Goal: Task Accomplishment & Management: Complete application form

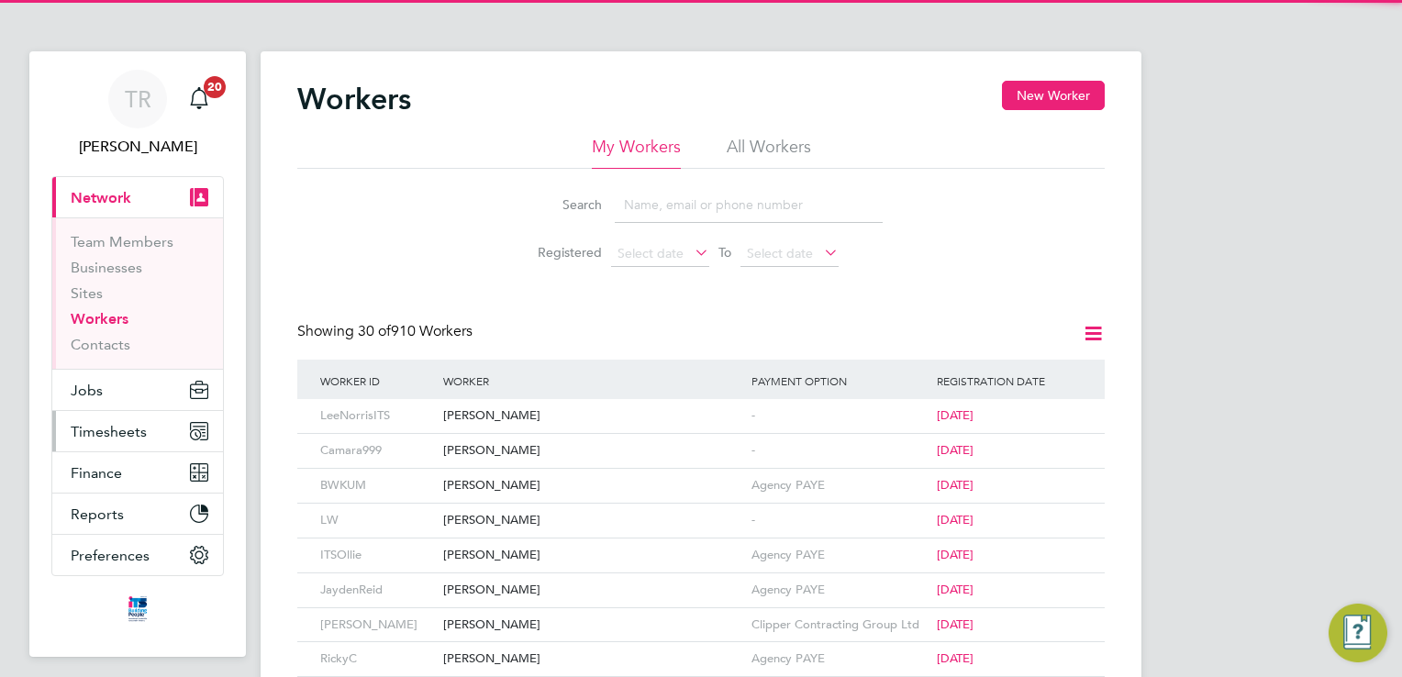
click at [122, 431] on span "Timesheets" at bounding box center [109, 431] width 76 height 17
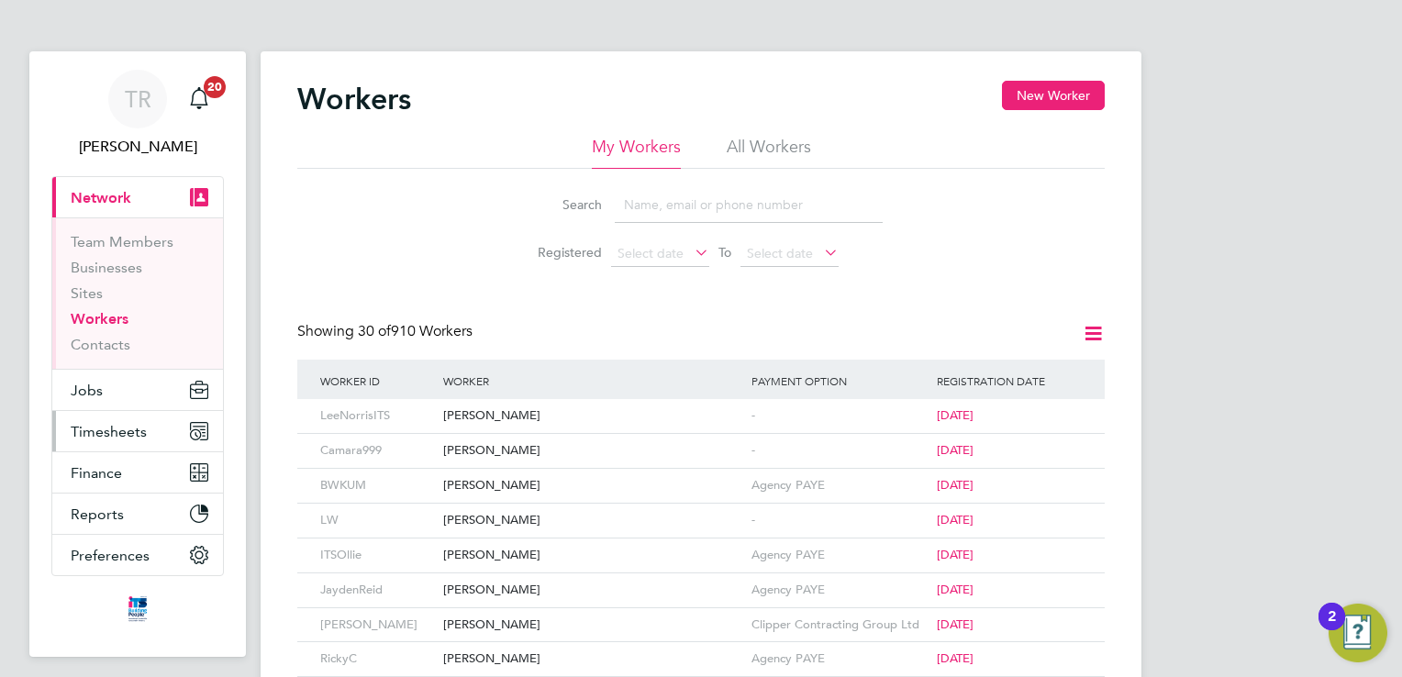
click at [91, 424] on span "Timesheets" at bounding box center [109, 431] width 76 height 17
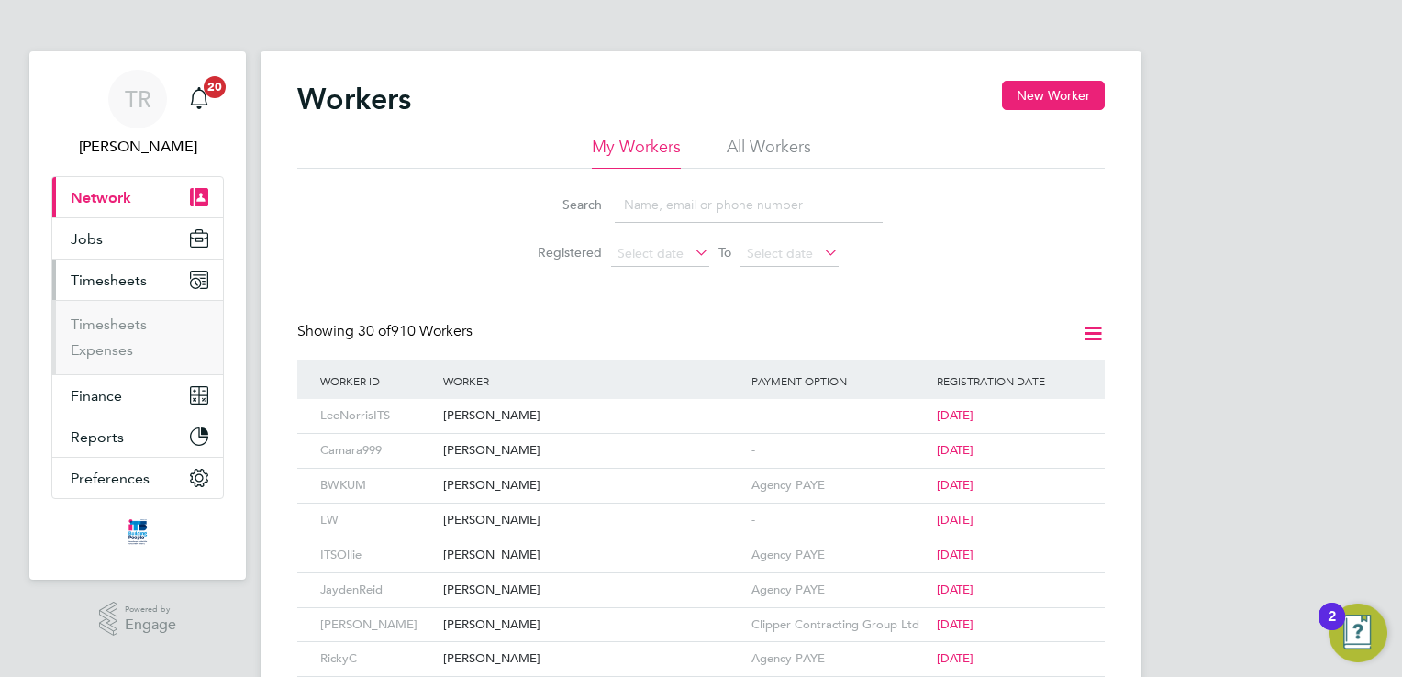
click at [114, 314] on ul "Timesheets Expenses" at bounding box center [137, 337] width 171 height 74
click at [123, 318] on link "Timesheets" at bounding box center [109, 324] width 76 height 17
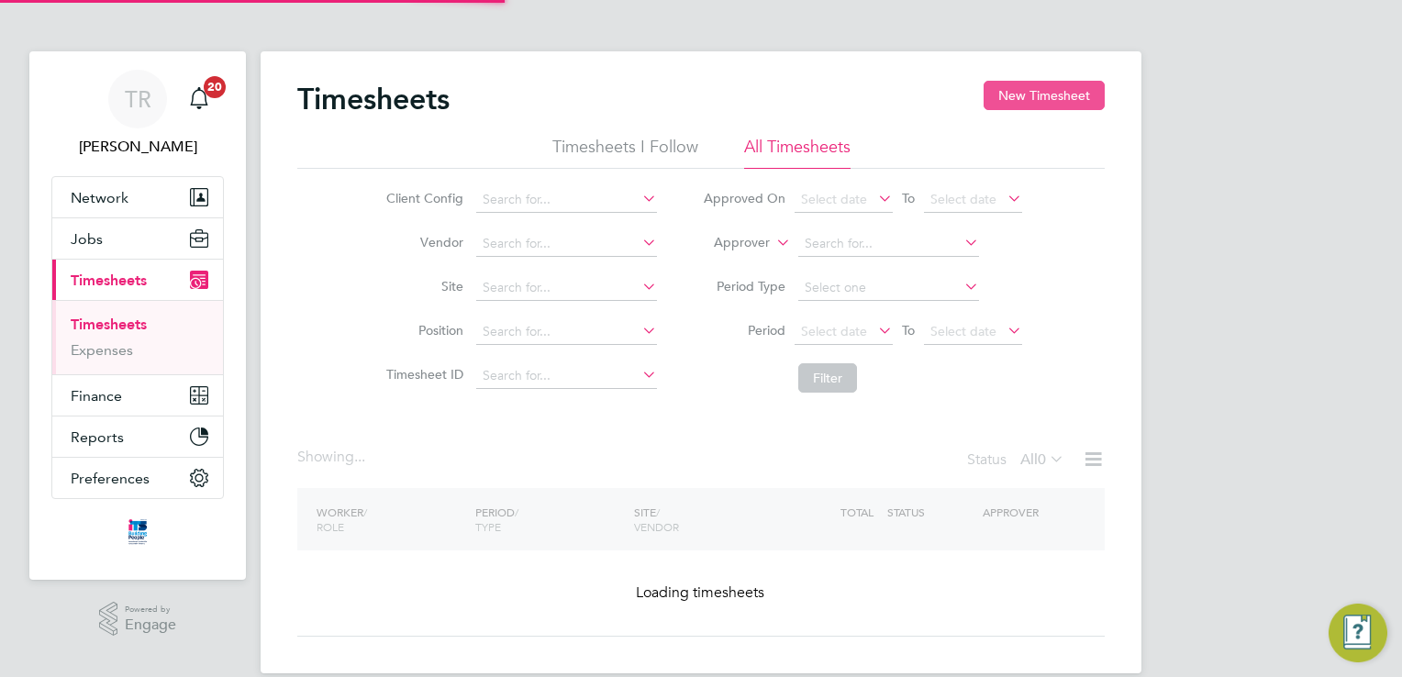
click at [1042, 90] on button "New Timesheet" at bounding box center [1044, 95] width 121 height 29
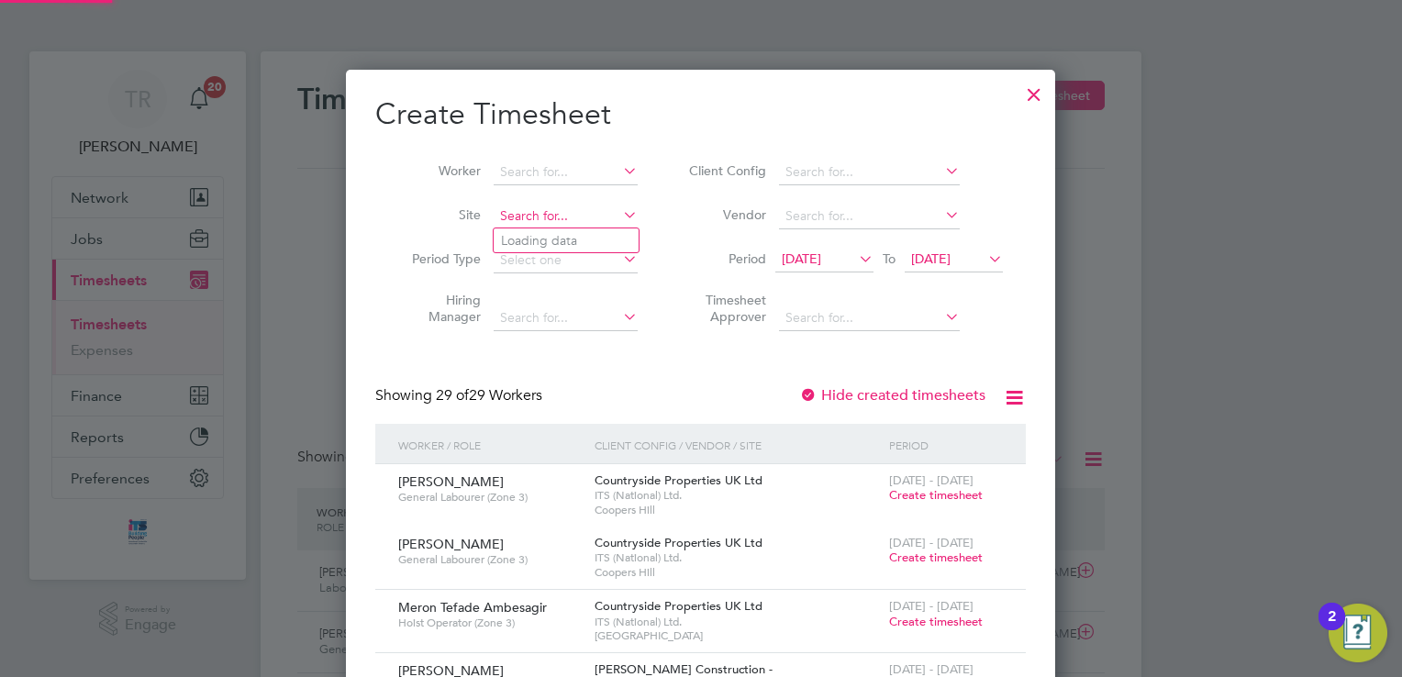
click at [521, 223] on input at bounding box center [566, 217] width 144 height 26
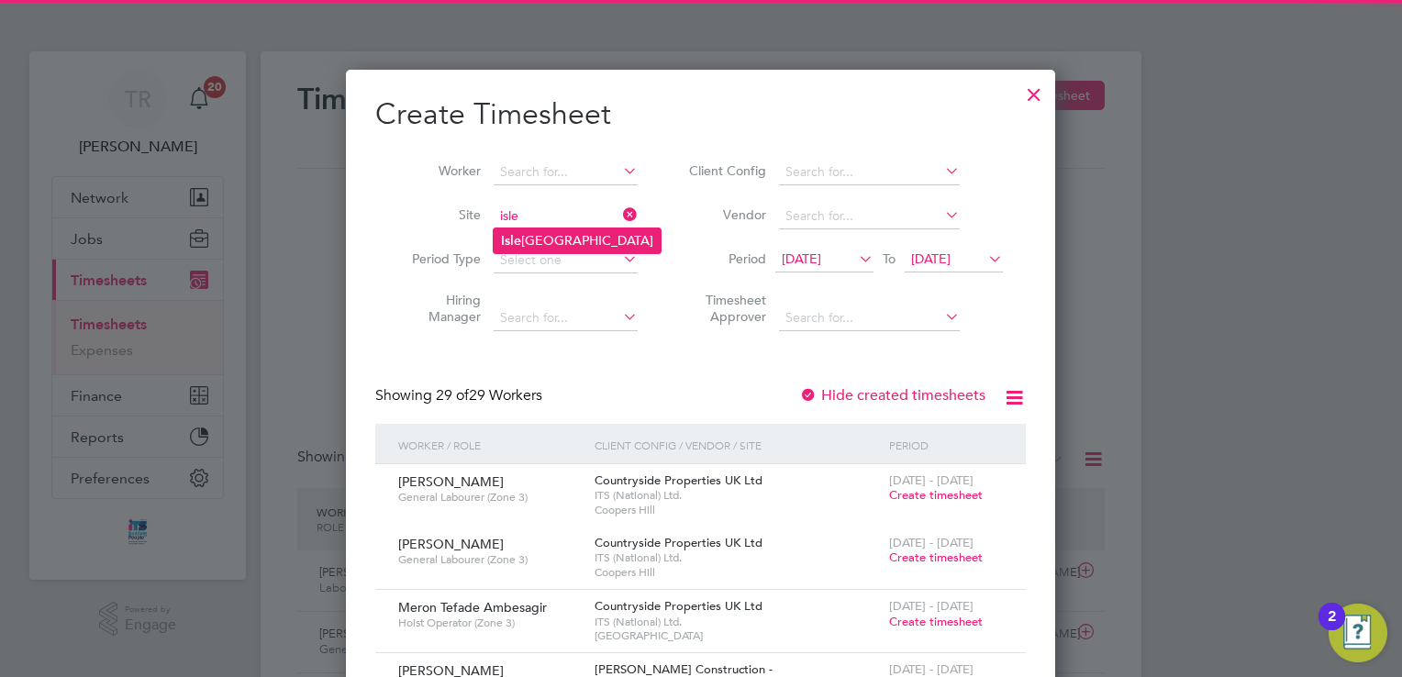
click at [532, 238] on li "[GEOGRAPHIC_DATA]" at bounding box center [577, 241] width 167 height 25
type input "[GEOGRAPHIC_DATA]"
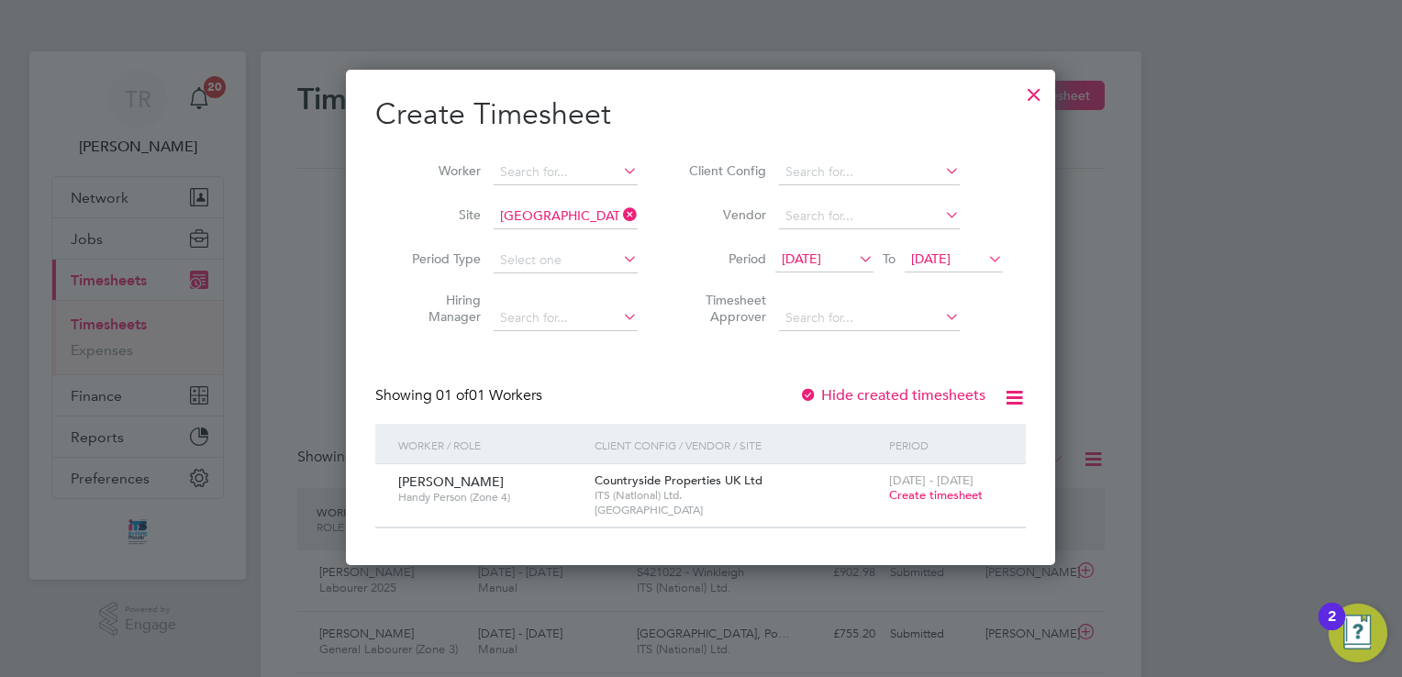
click at [934, 495] on span "Create timesheet" at bounding box center [936, 495] width 94 height 16
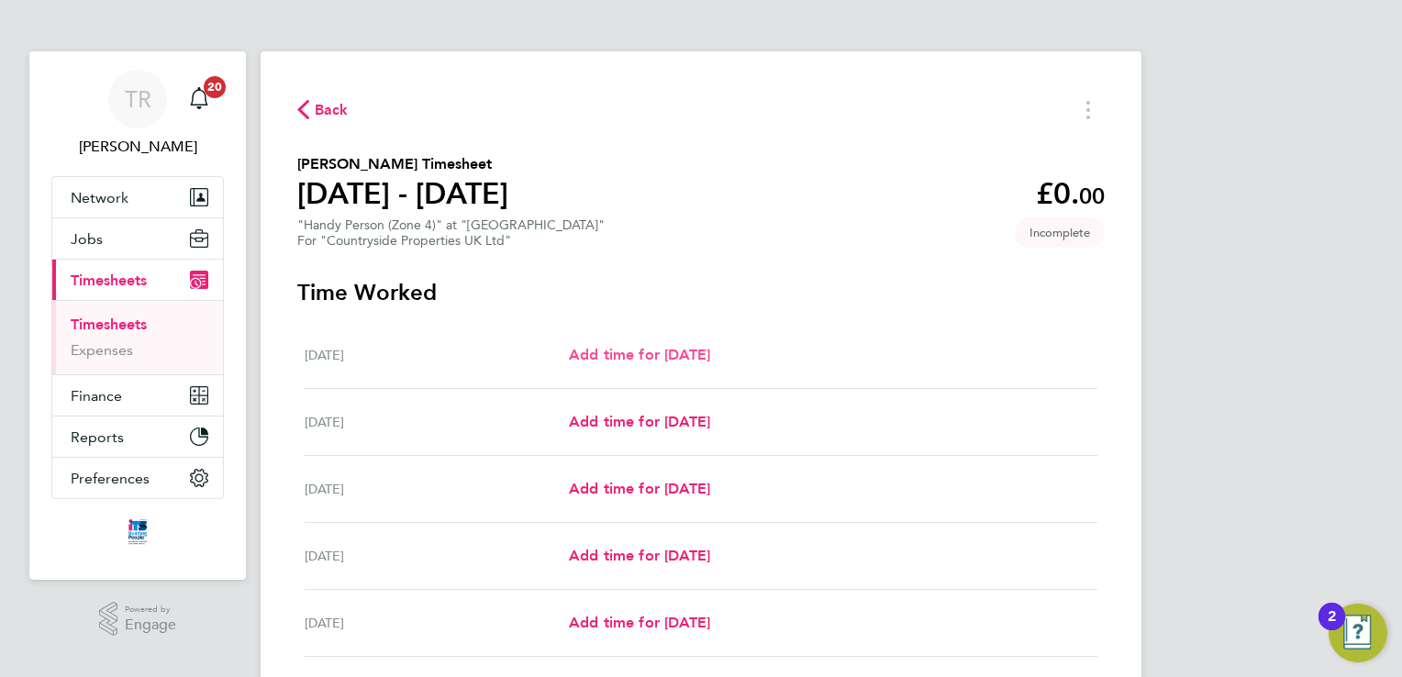
click at [701, 355] on span "Add time for [DATE]" at bounding box center [639, 354] width 141 height 17
select select "30"
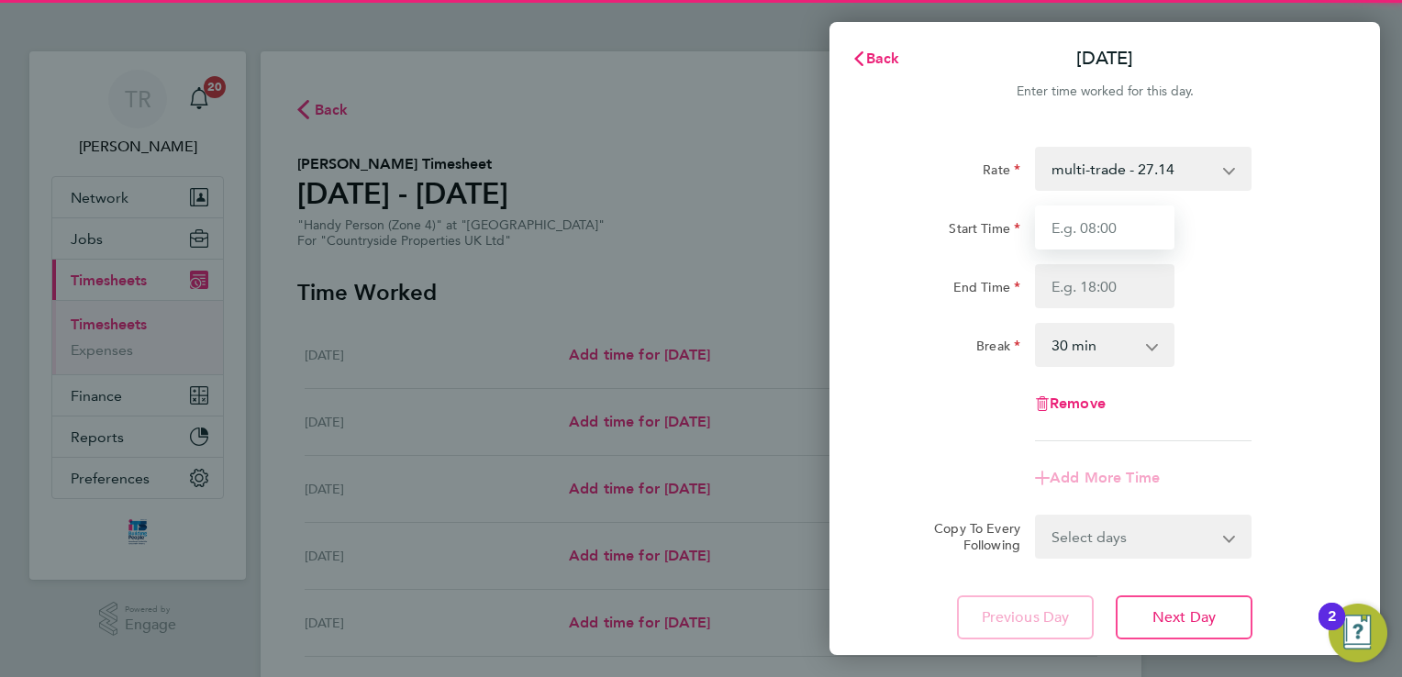
click at [1084, 222] on input "Start Time" at bounding box center [1105, 228] width 140 height 44
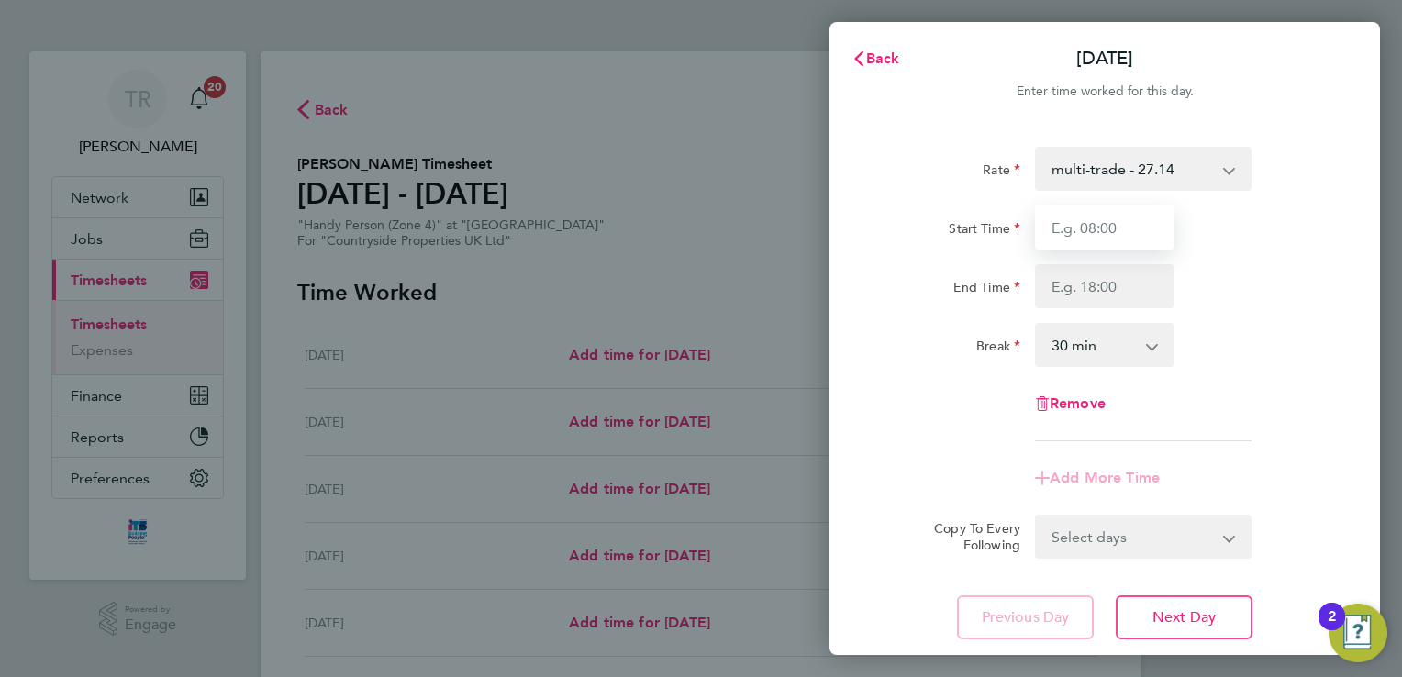
type input "07:30"
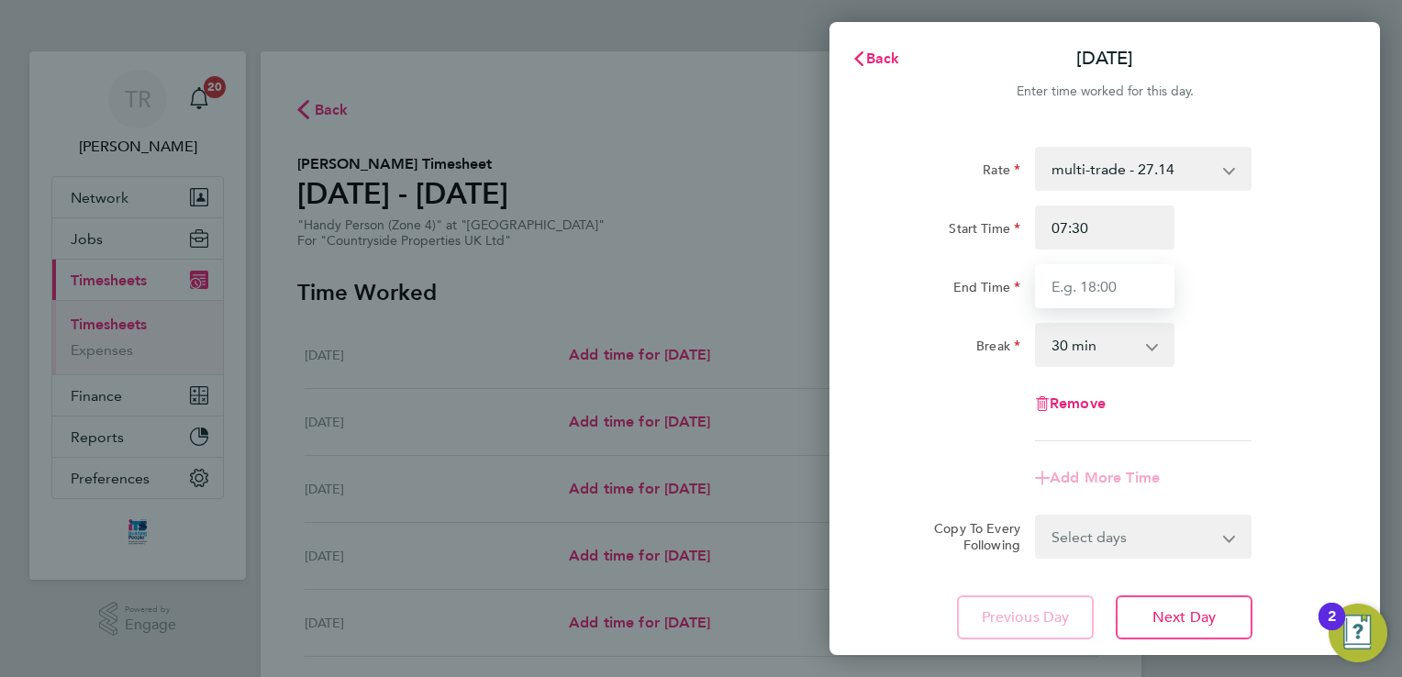
click at [1128, 281] on input "End Time" at bounding box center [1105, 286] width 140 height 44
type input "17:00"
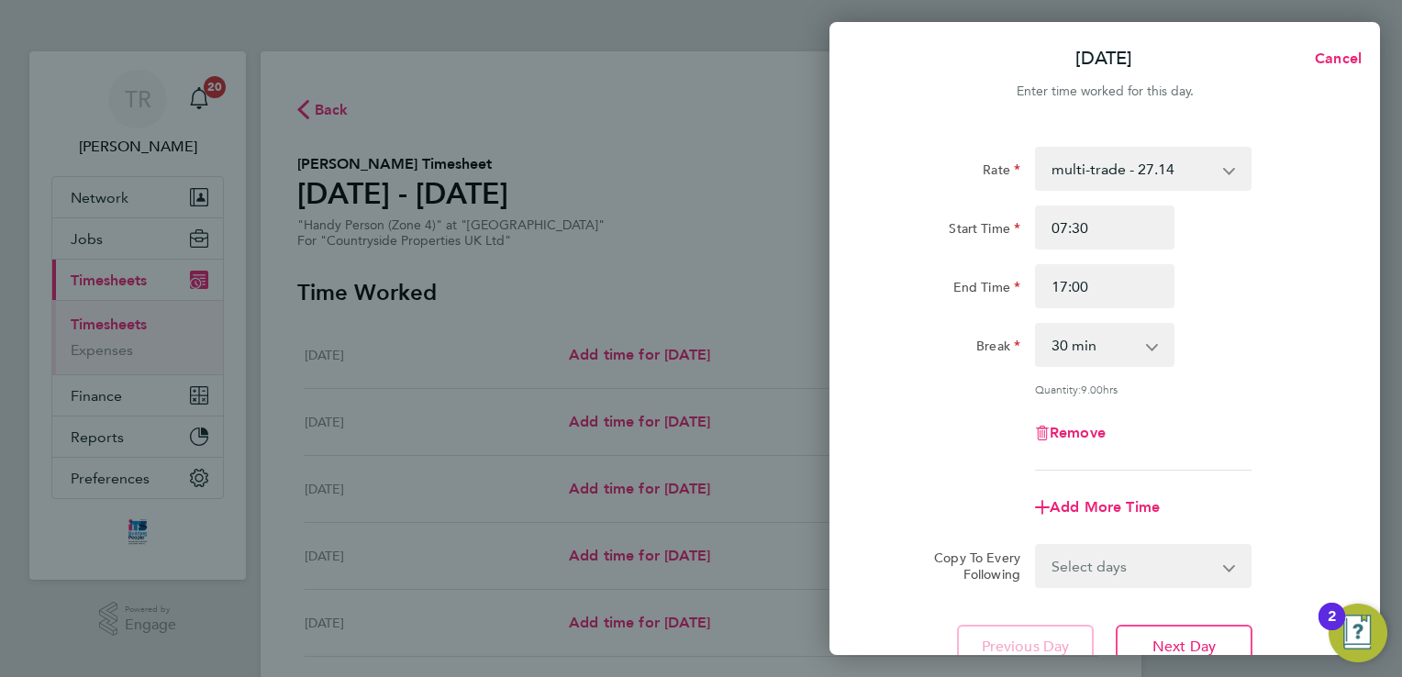
click at [1219, 402] on div "Rate multi-trade - 27.14 Standard - 23.28 Start Time 07:30 End Time 17:00 Break…" at bounding box center [1105, 309] width 448 height 324
click at [1197, 640] on span "Next Day" at bounding box center [1184, 647] width 63 height 18
select select "30"
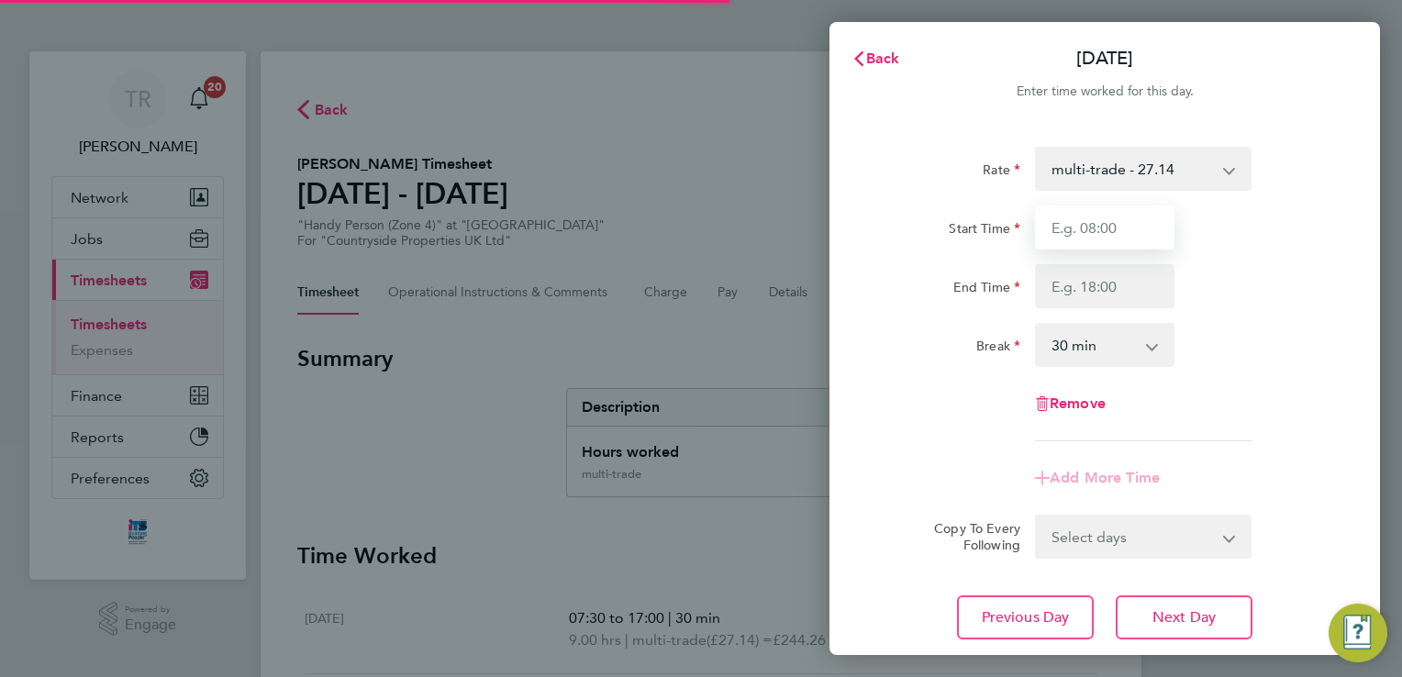
click at [1094, 240] on input "Start Time" at bounding box center [1105, 228] width 140 height 44
type input "07:30"
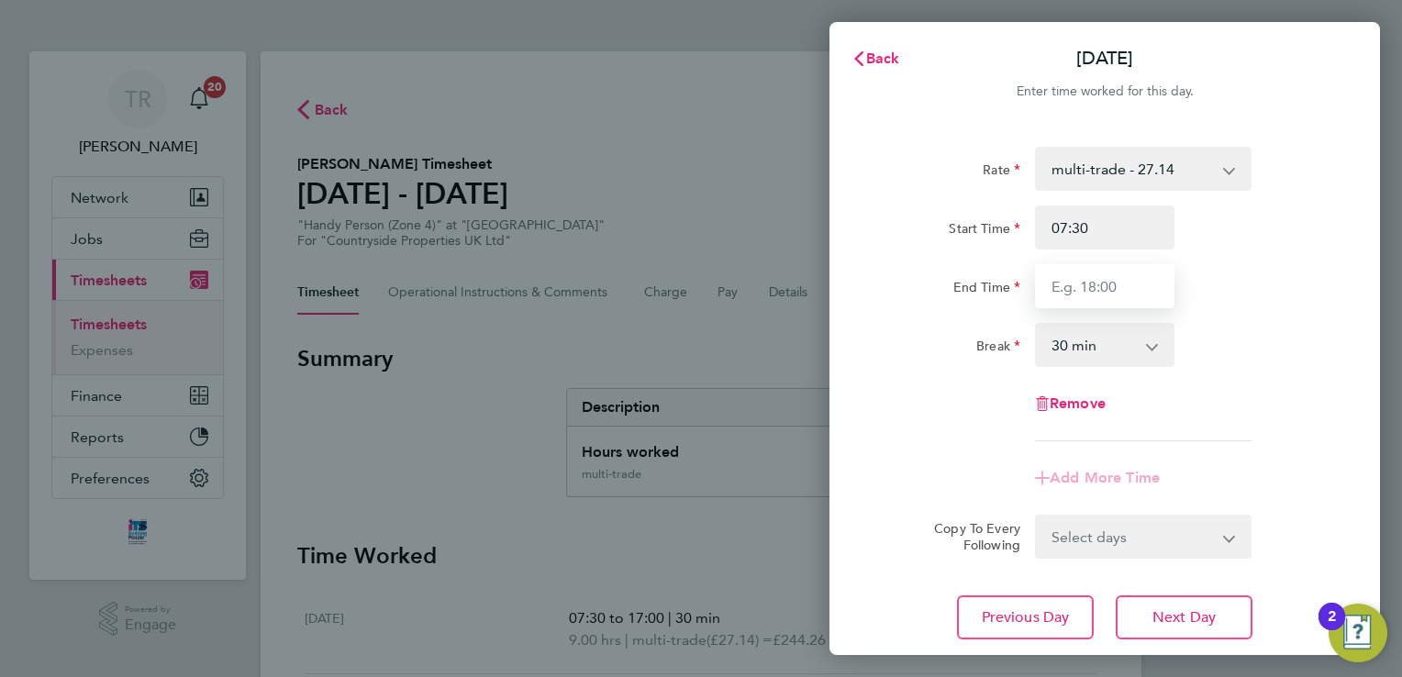
type input "17:00"
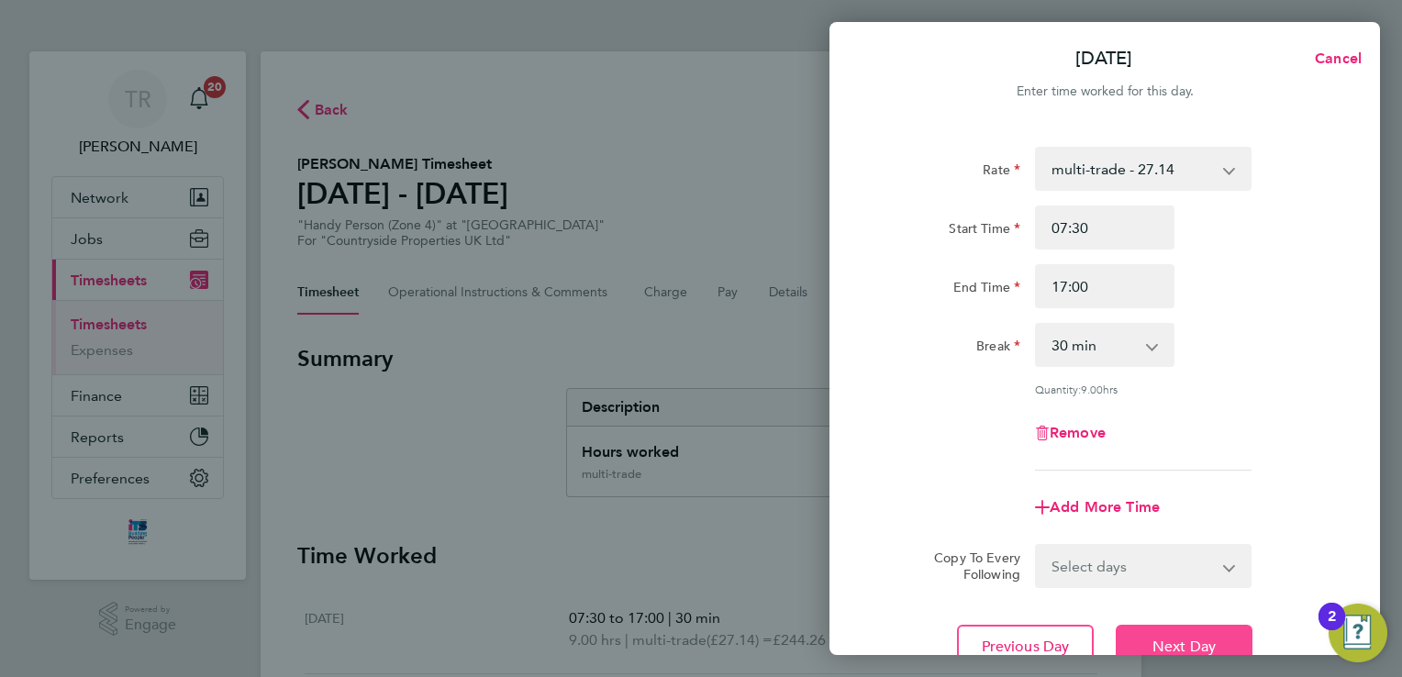
click at [1168, 642] on span "Next Day" at bounding box center [1184, 647] width 63 height 18
select select "30"
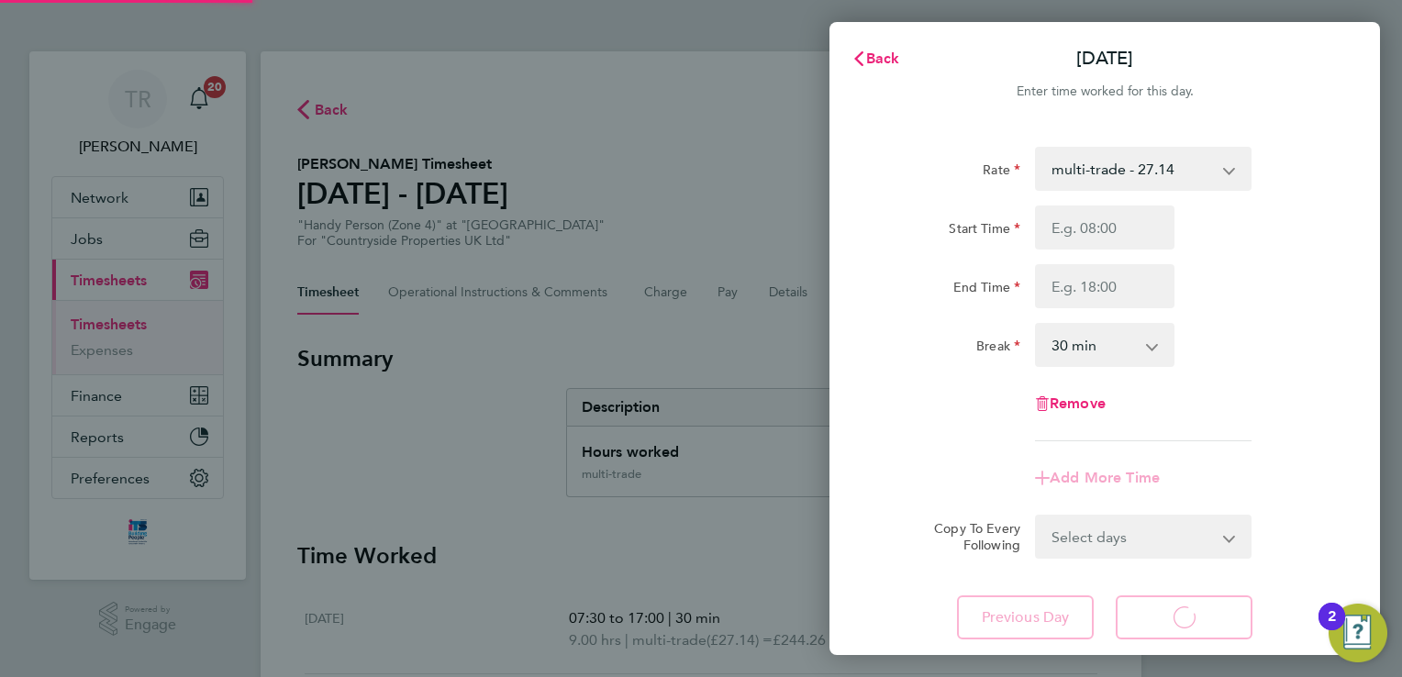
select select "30"
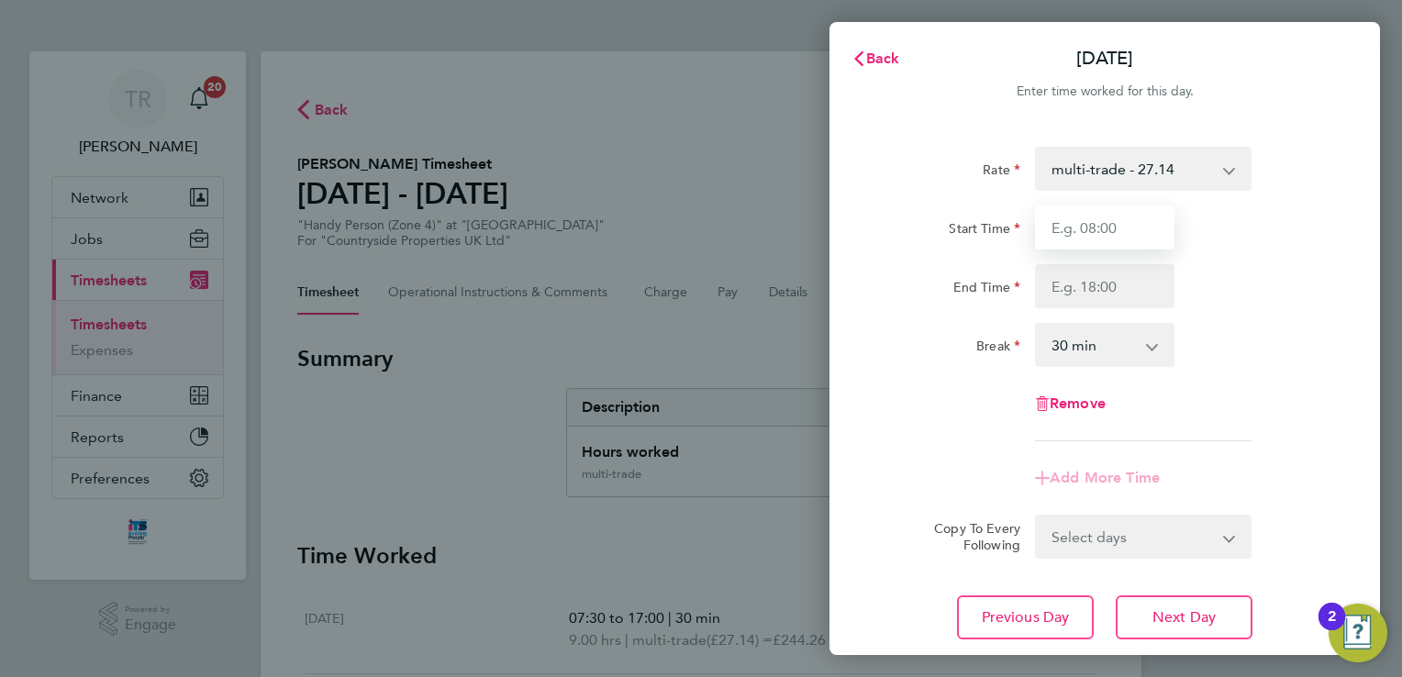
click at [1066, 236] on input "Start Time" at bounding box center [1105, 228] width 140 height 44
type input "07:30"
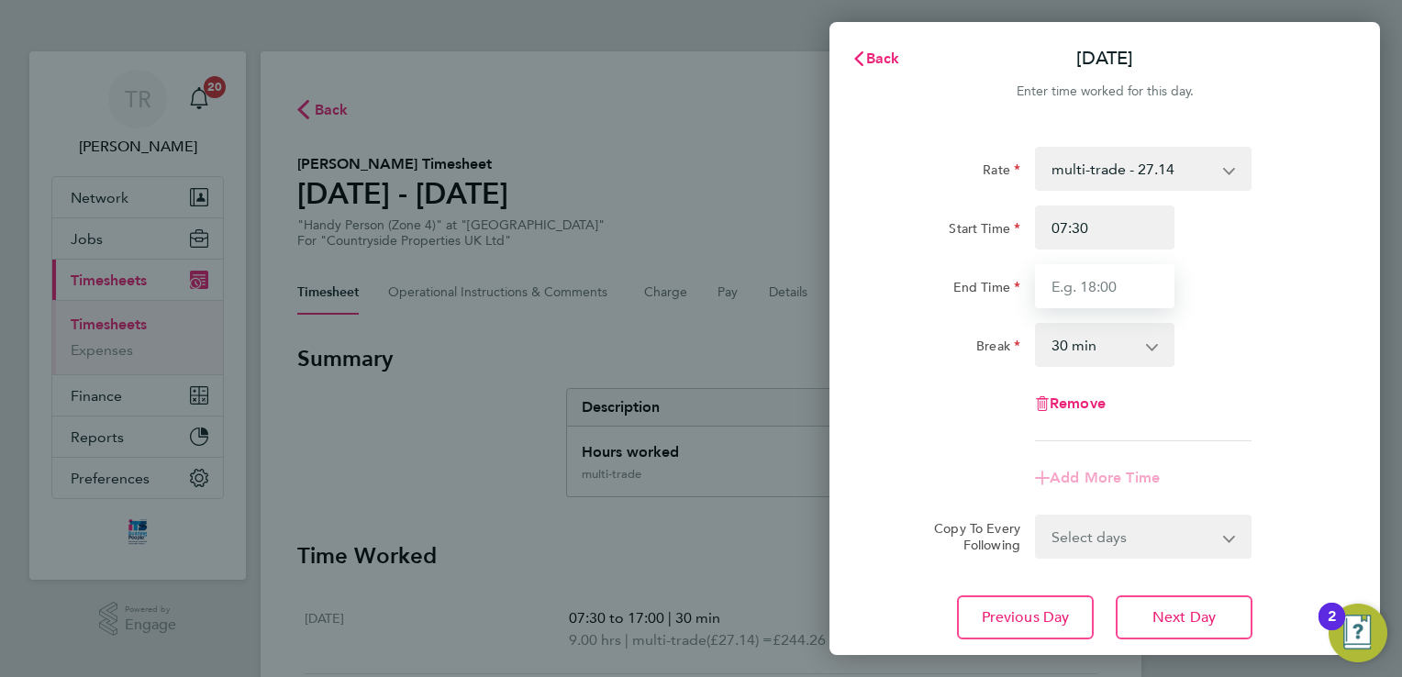
type input "17:00"
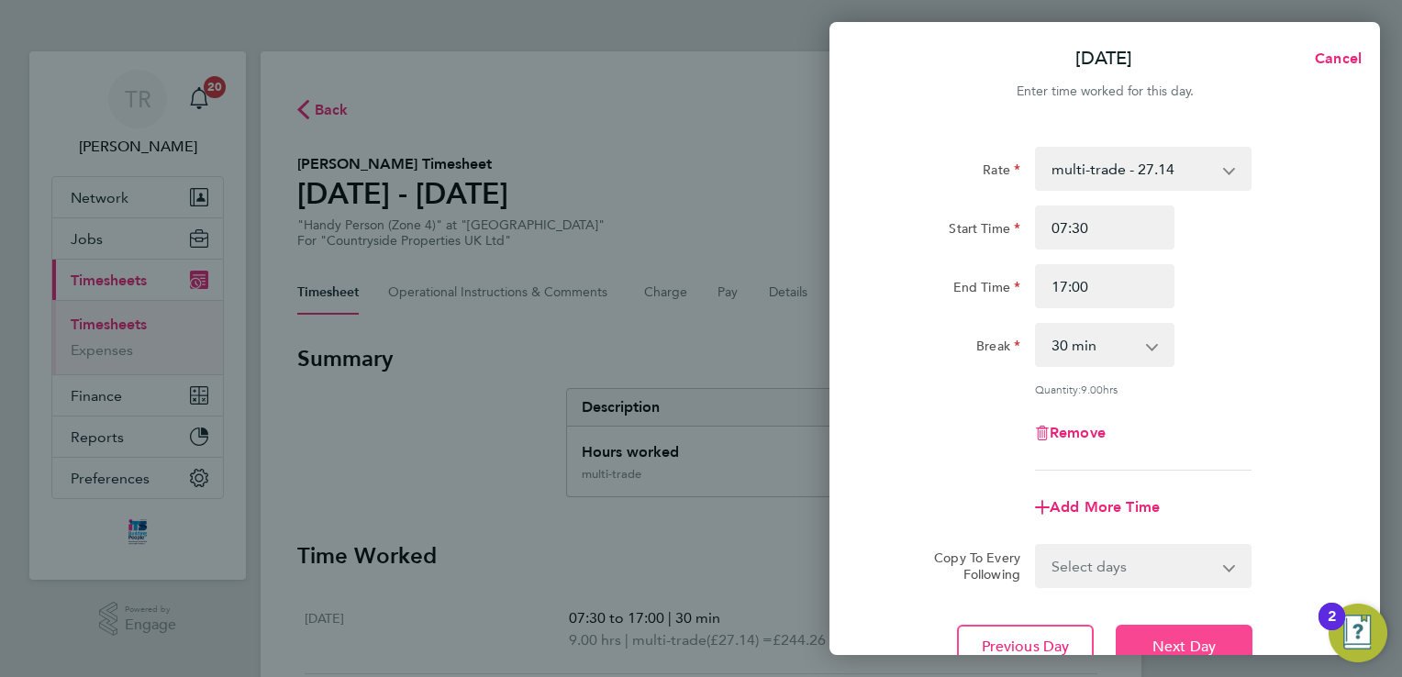
click at [1198, 643] on span "Next Day" at bounding box center [1184, 647] width 63 height 18
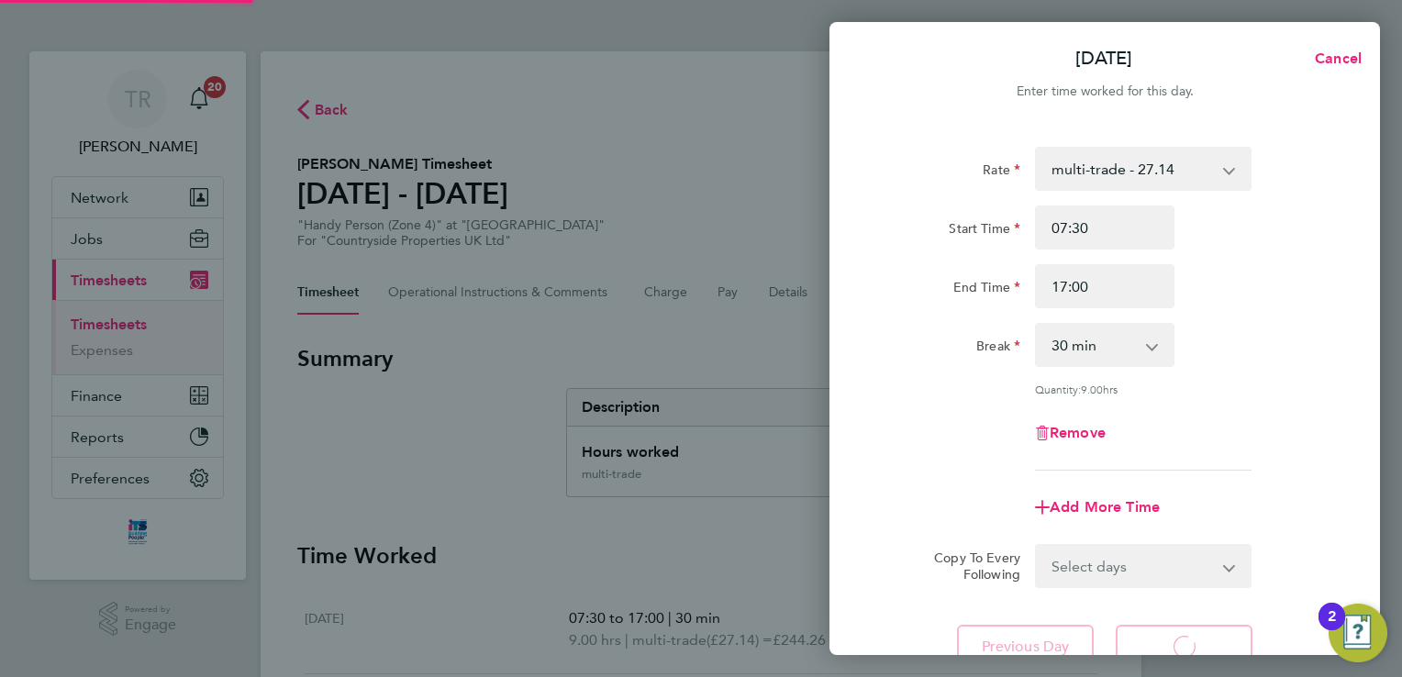
select select "30"
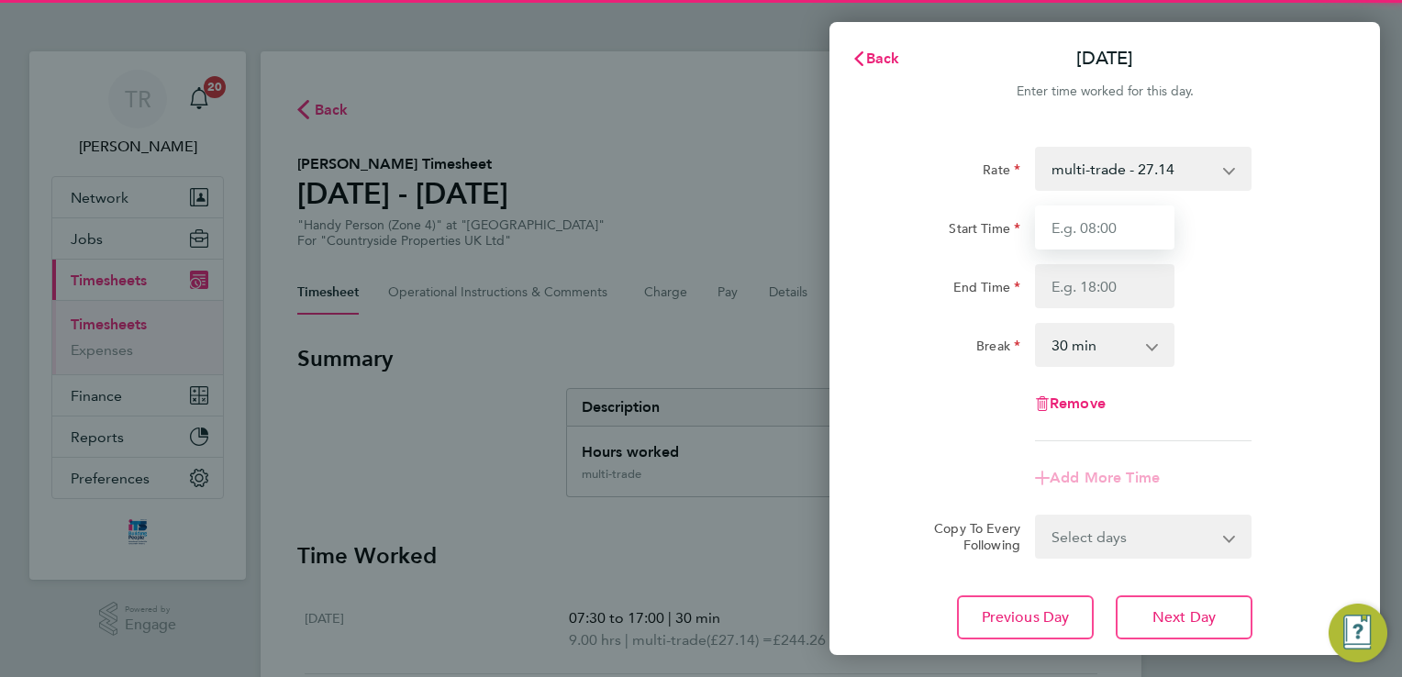
click at [1116, 231] on input "Start Time" at bounding box center [1105, 228] width 140 height 44
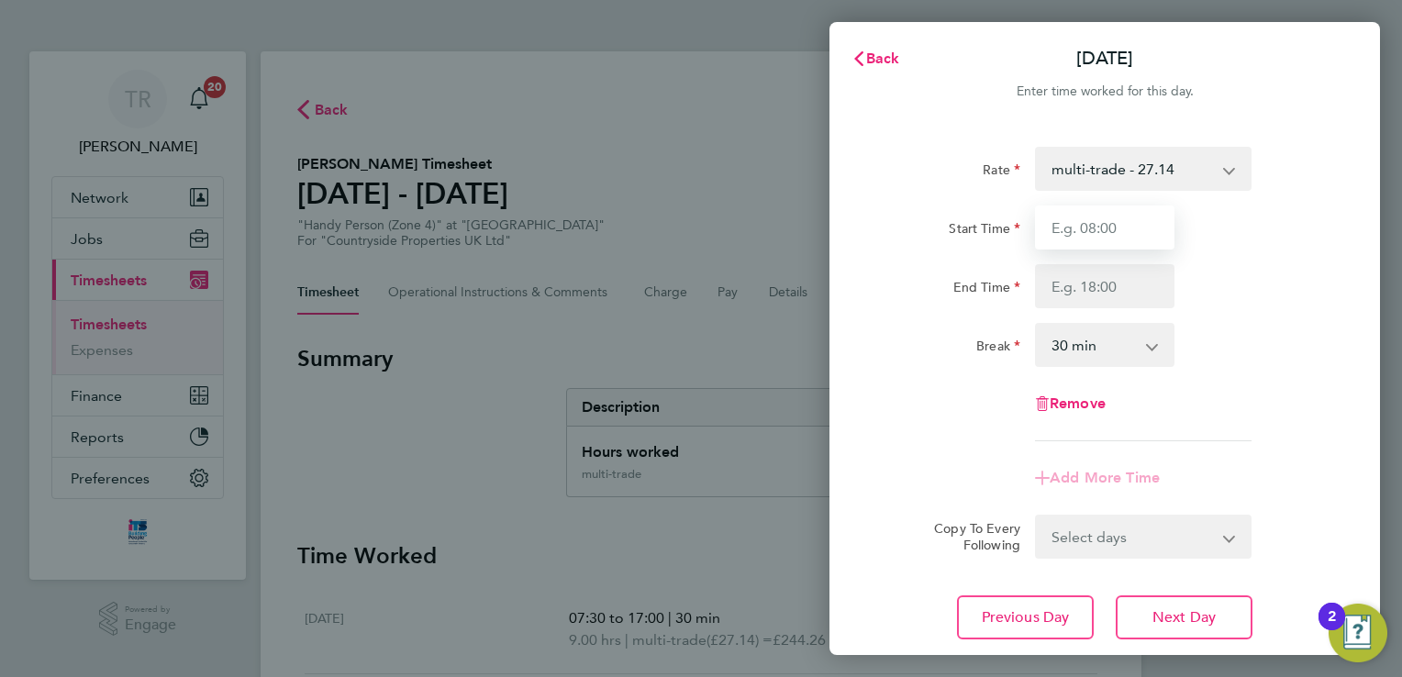
type input "07:30"
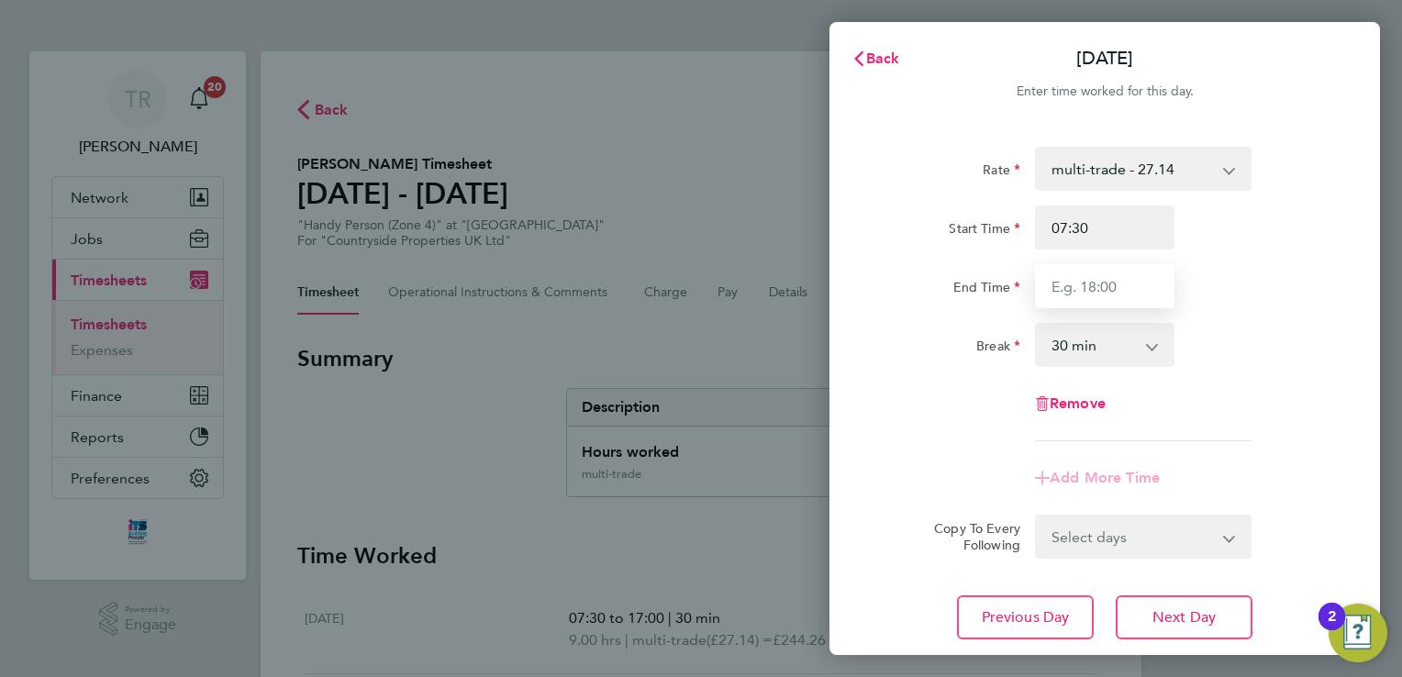
type input "17:00"
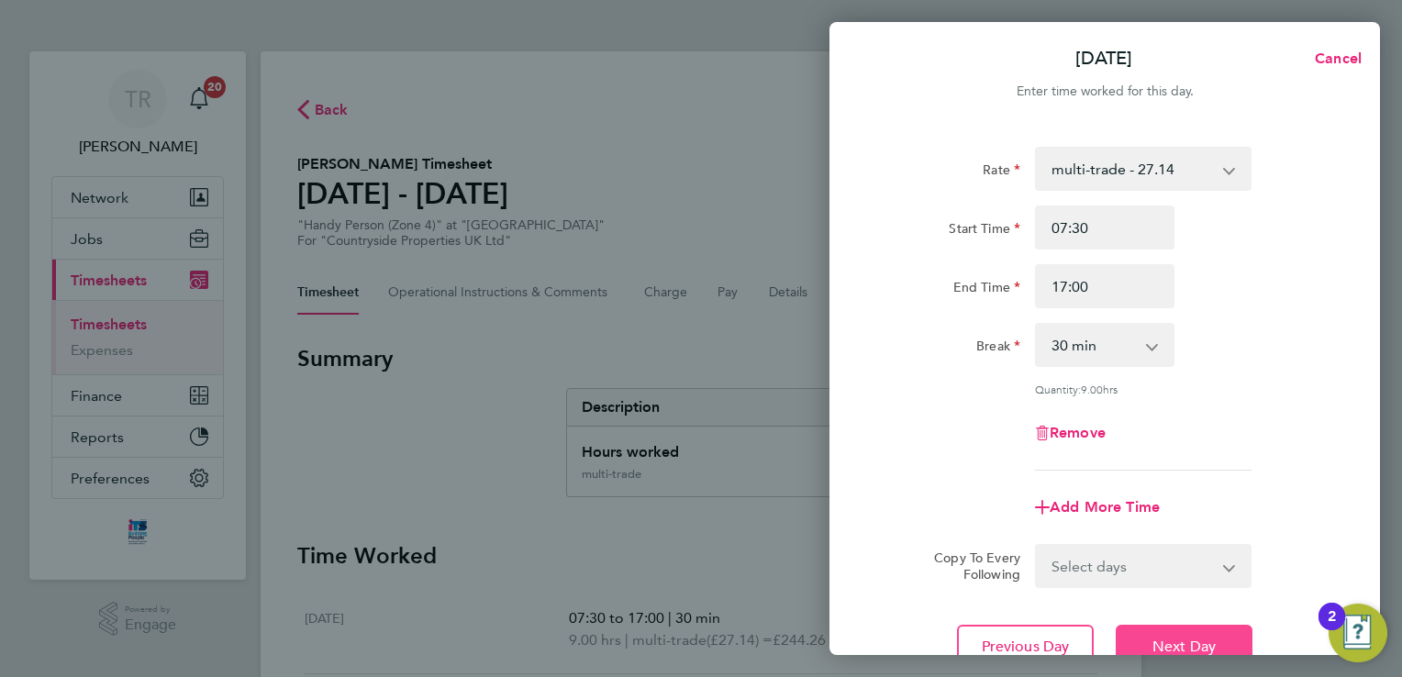
click at [1169, 648] on span "Next Day" at bounding box center [1184, 647] width 63 height 18
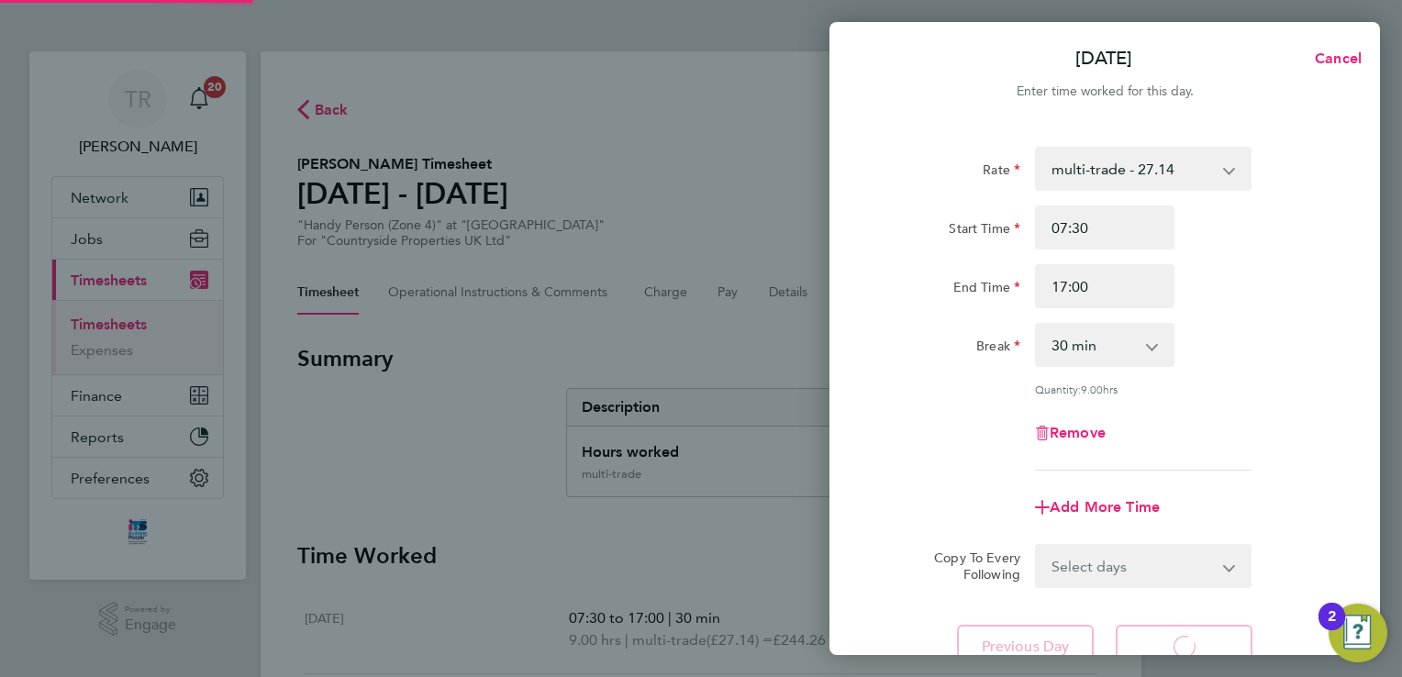
select select "30"
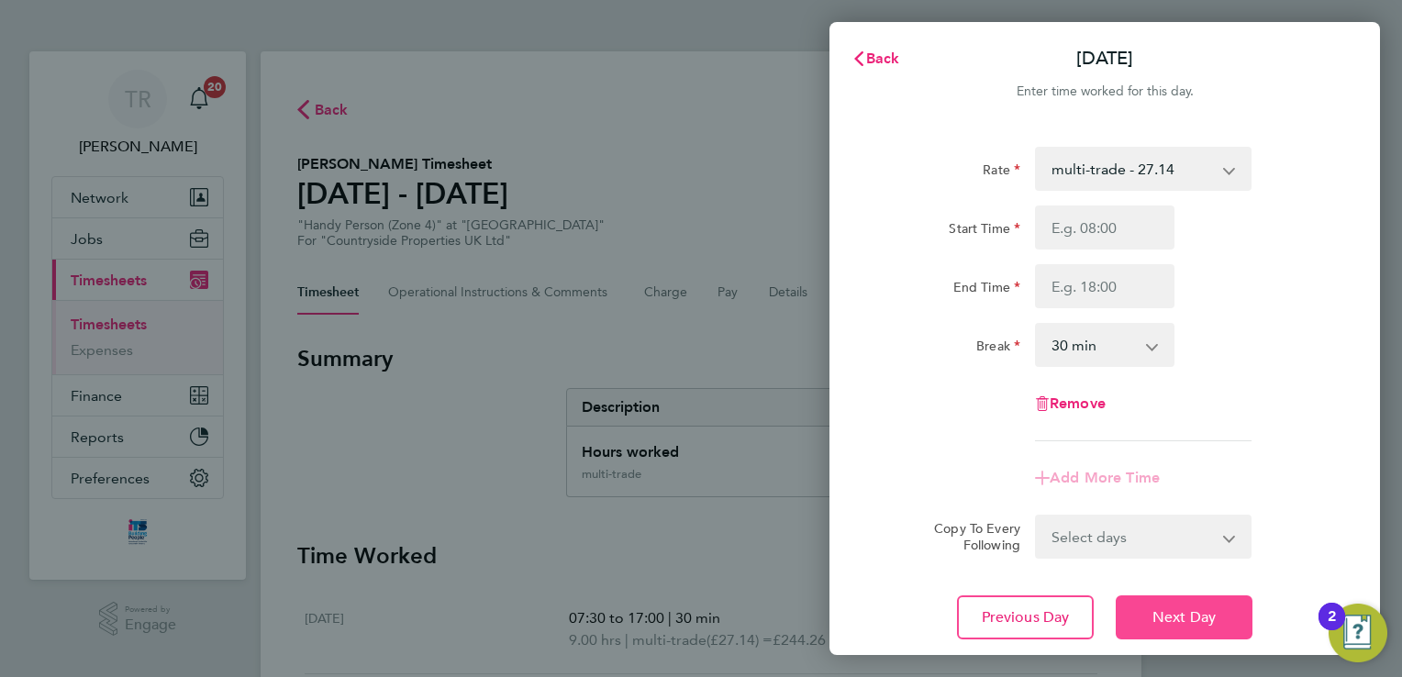
click at [1182, 626] on span "Next Day" at bounding box center [1184, 618] width 63 height 18
select select "30"
click at [1182, 626] on span "Next Day" at bounding box center [1184, 618] width 63 height 18
select select "30"
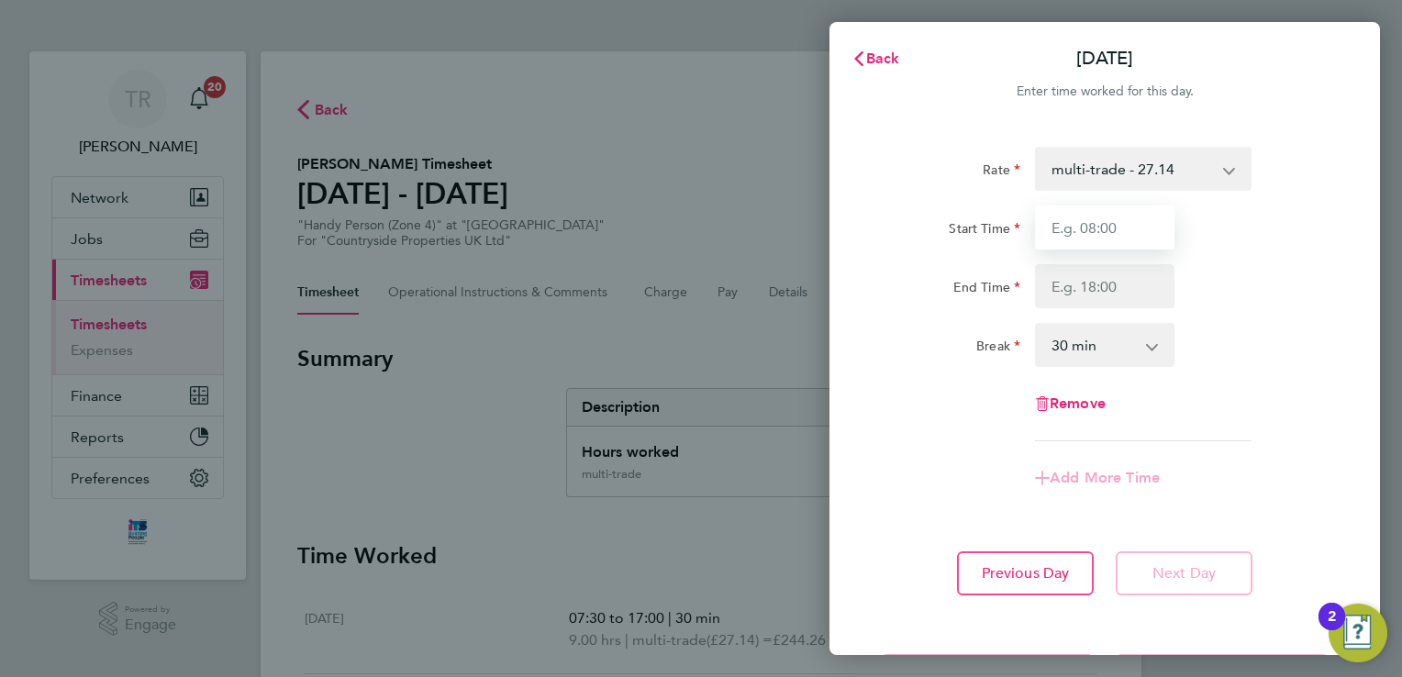
click at [1102, 222] on input "Start Time" at bounding box center [1105, 228] width 140 height 44
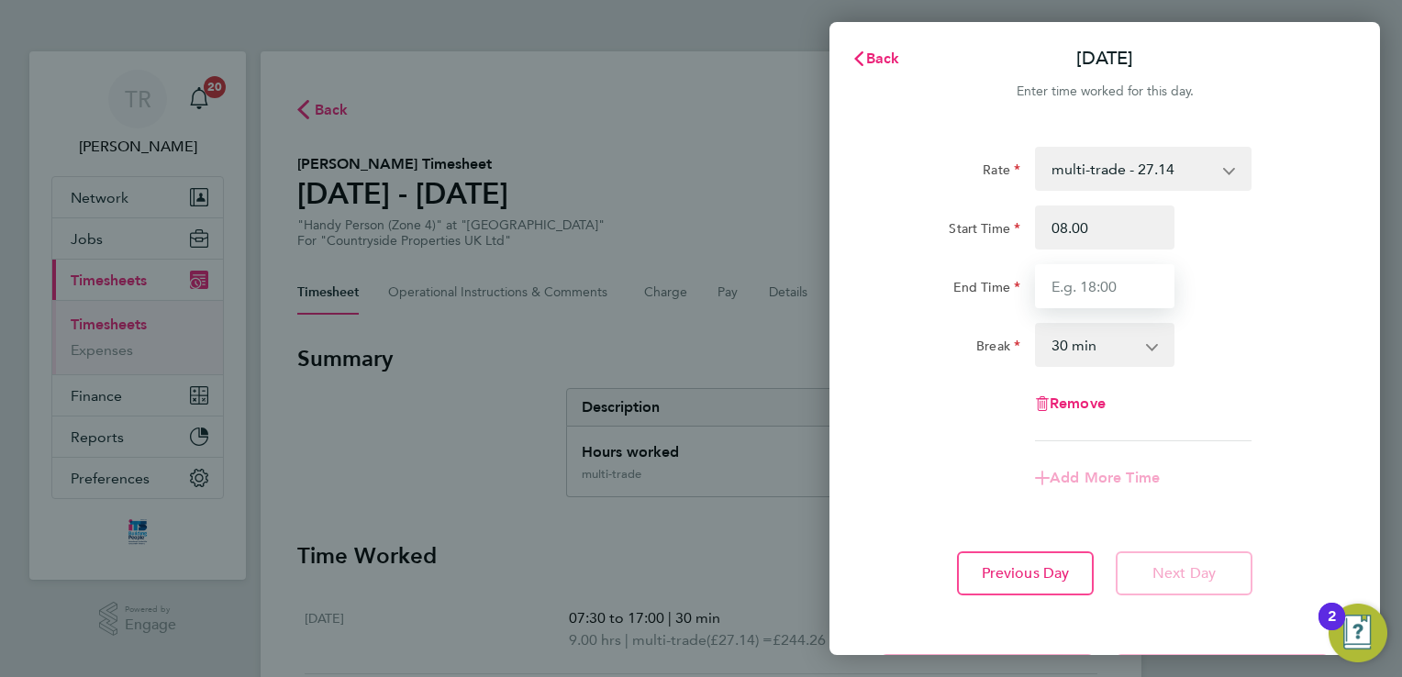
type input "08:00"
click at [1090, 281] on input "End Time" at bounding box center [1105, 286] width 140 height 44
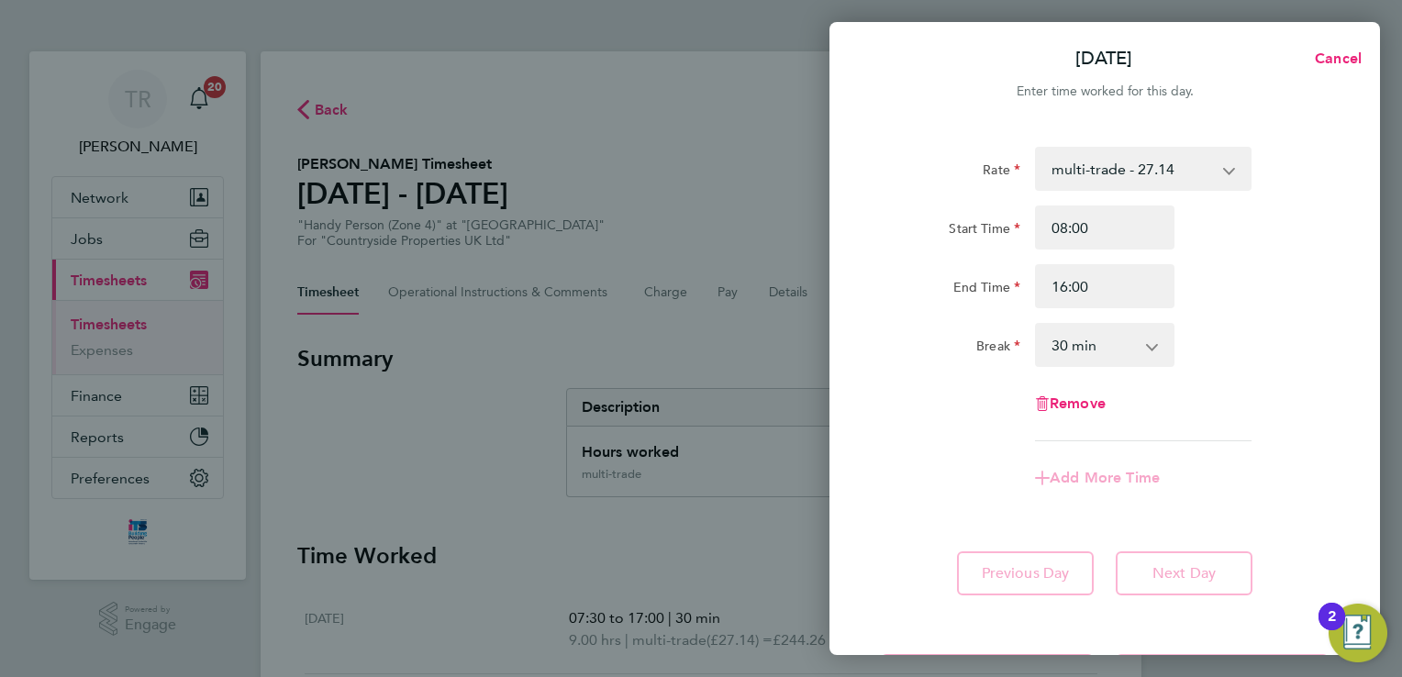
click at [1329, 459] on div "Rate multi-trade - 27.14 Standard - 23.28 Start Time 08:00 End Time 16:00 Break…" at bounding box center [1105, 371] width 551 height 493
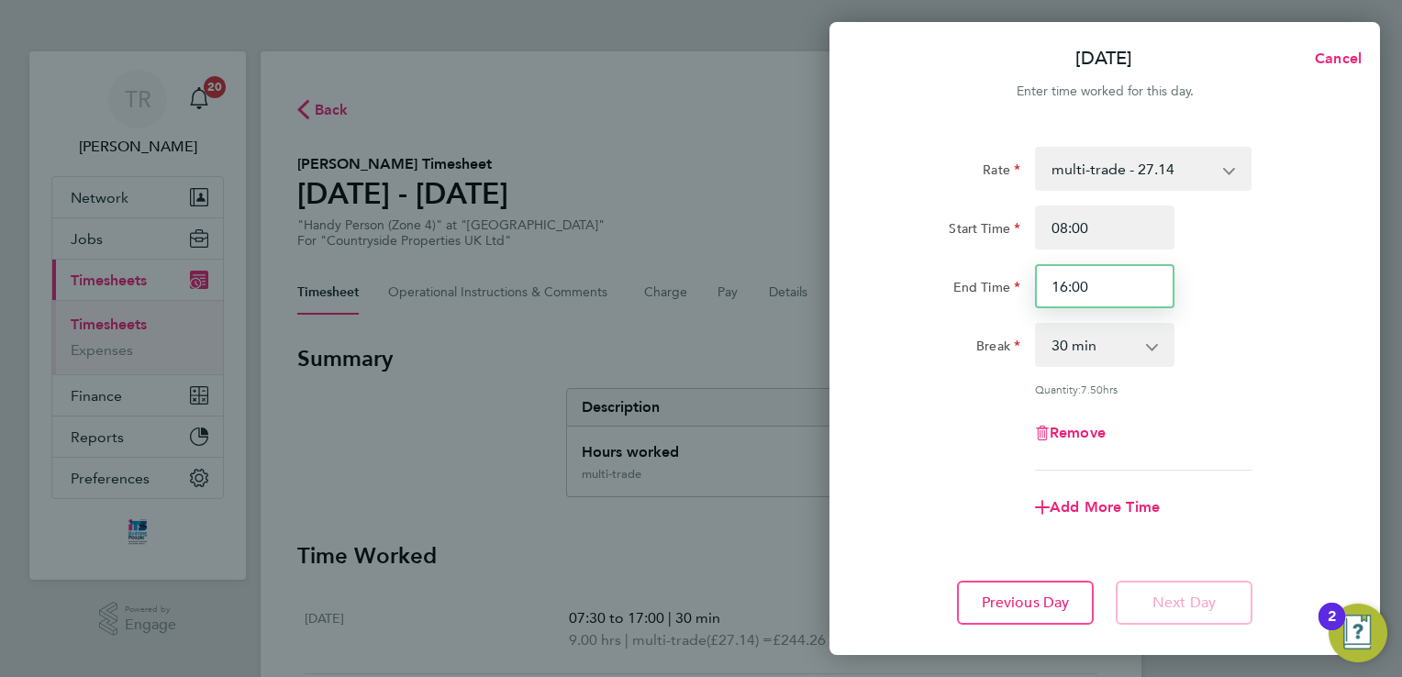
click at [1090, 285] on input "16:00" at bounding box center [1105, 286] width 140 height 44
type input "16:30"
click at [1321, 429] on div "Remove" at bounding box center [1105, 433] width 463 height 44
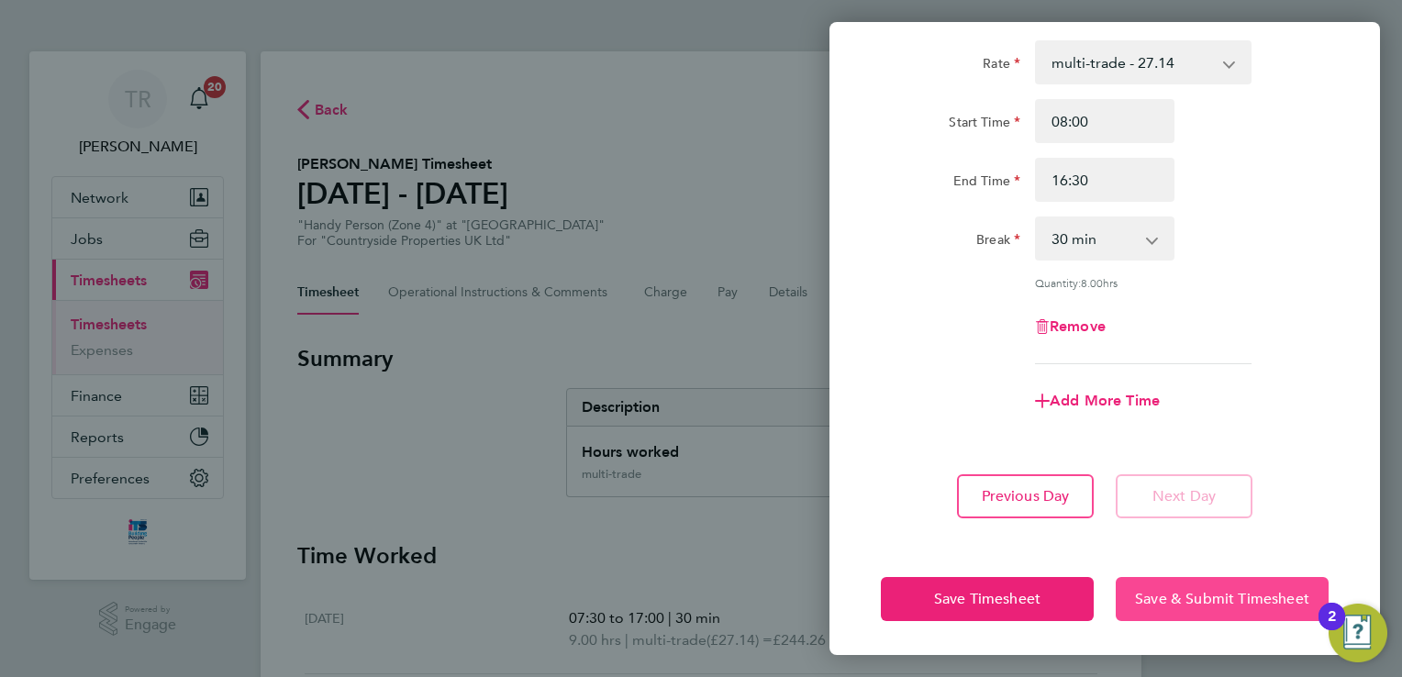
click at [1187, 598] on span "Save & Submit Timesheet" at bounding box center [1222, 599] width 174 height 18
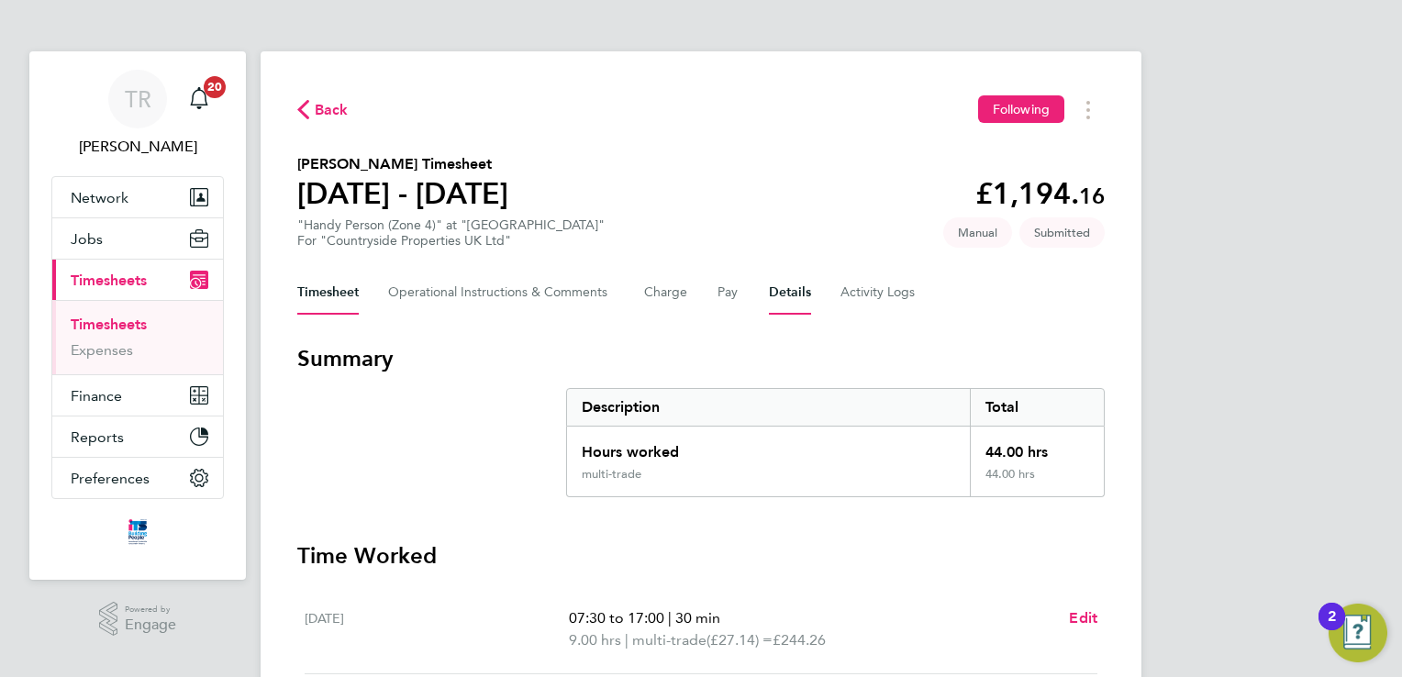
click at [772, 290] on button "Details" at bounding box center [790, 293] width 42 height 44
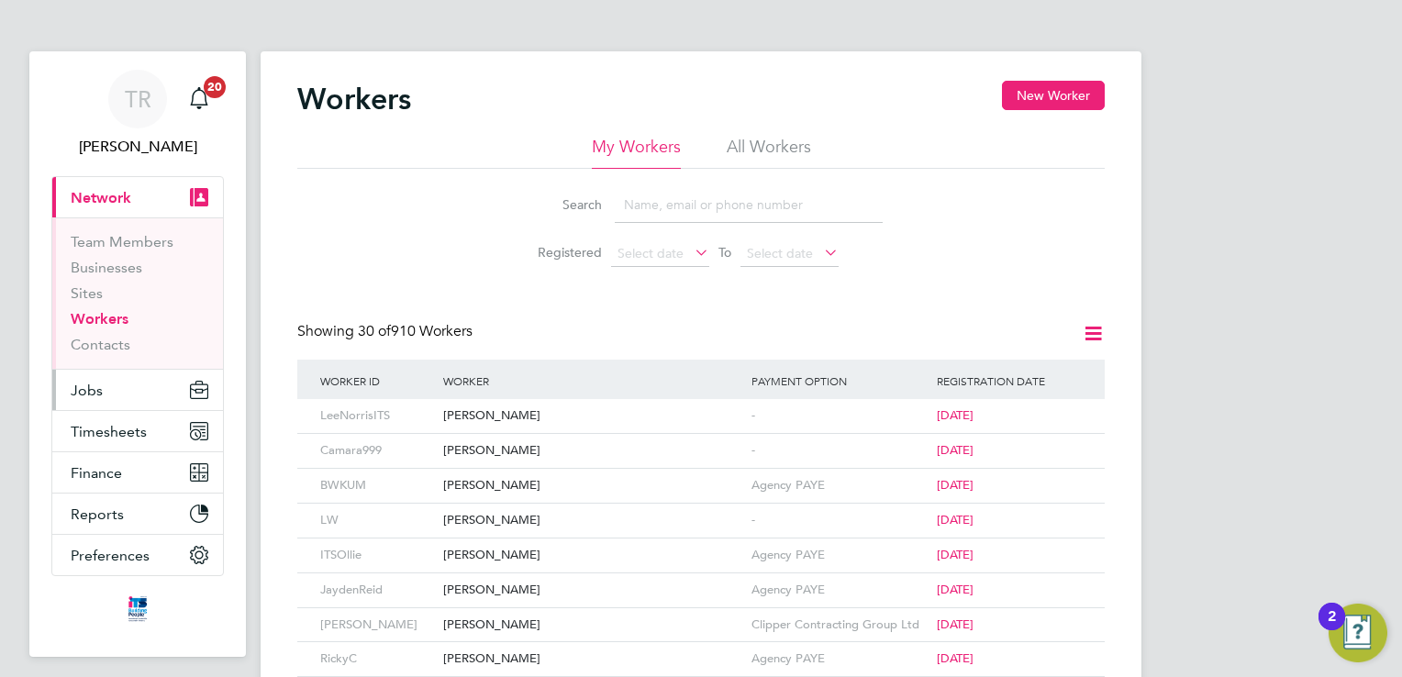
click at [95, 391] on span "Jobs" at bounding box center [87, 390] width 32 height 17
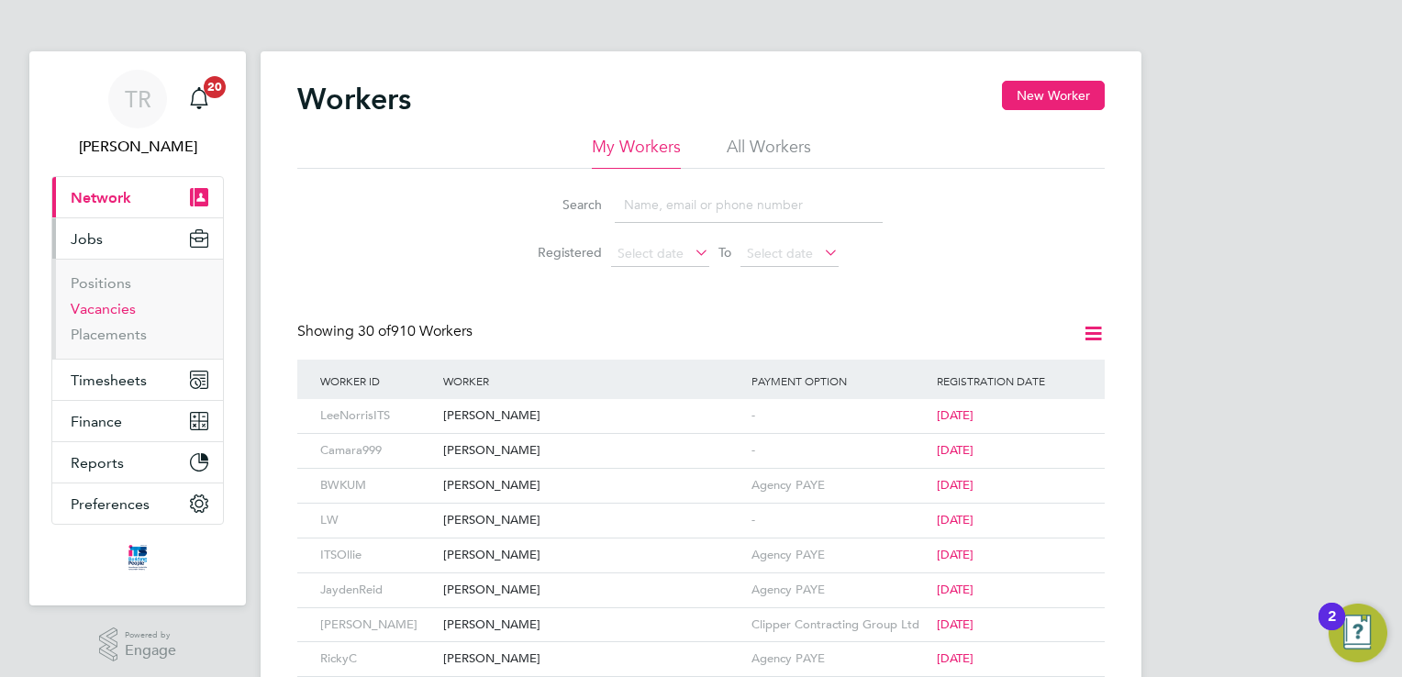
click at [108, 308] on link "Vacancies" at bounding box center [103, 308] width 65 height 17
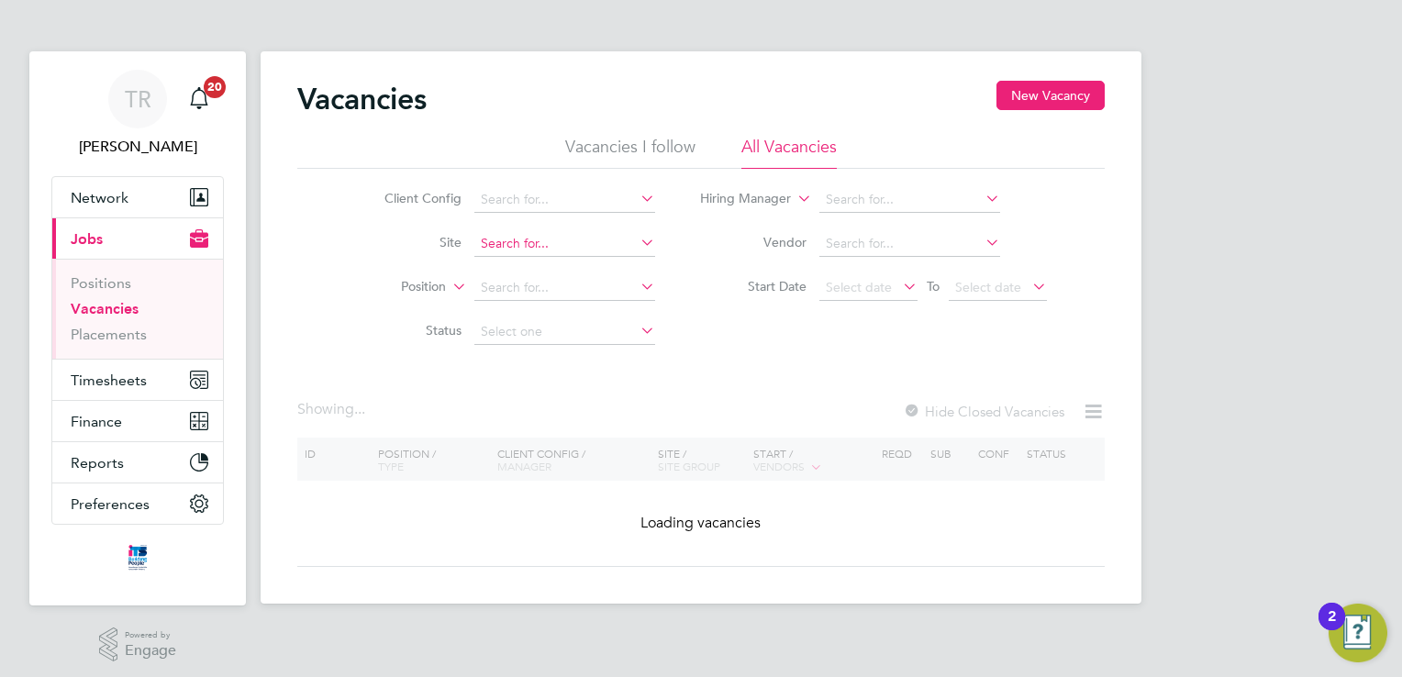
click at [539, 241] on input at bounding box center [565, 244] width 181 height 26
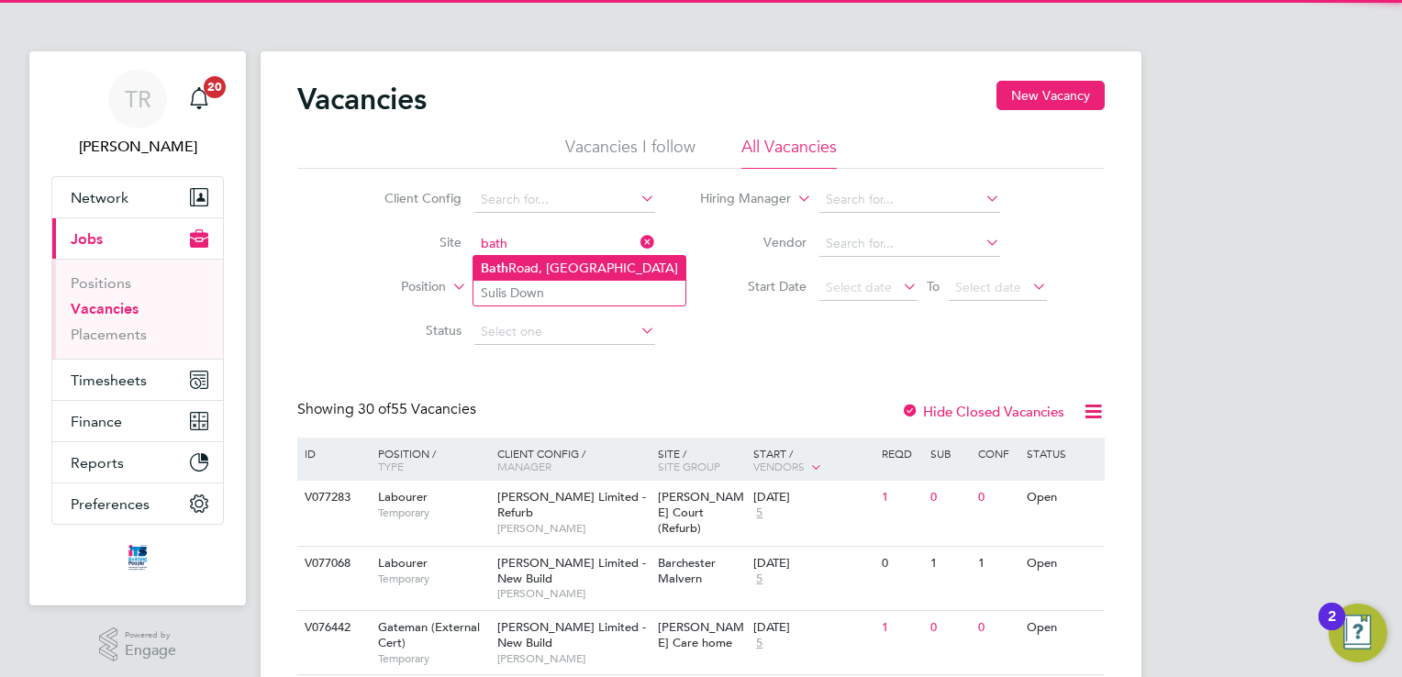
click at [536, 262] on li "Bath Road, Bristol" at bounding box center [580, 268] width 212 height 25
type input "Bath Road, Bristol"
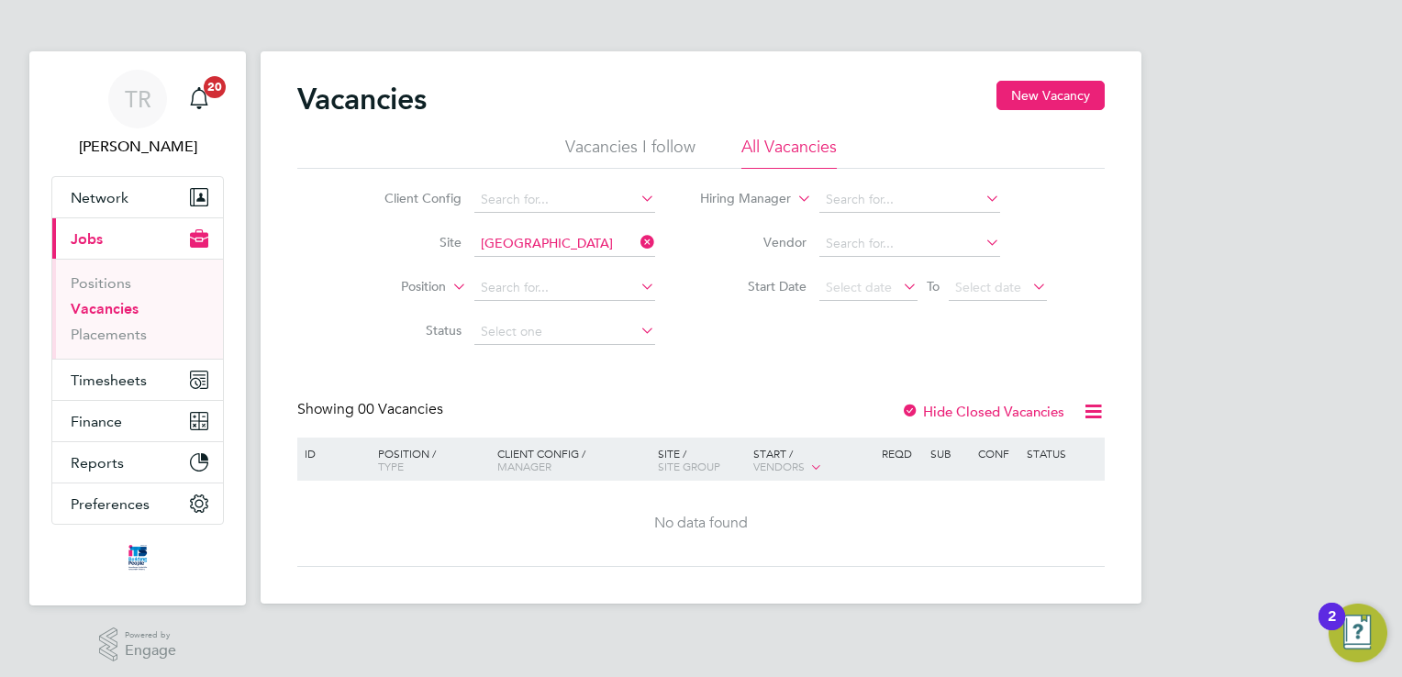
click at [904, 408] on div at bounding box center [910, 413] width 18 height 18
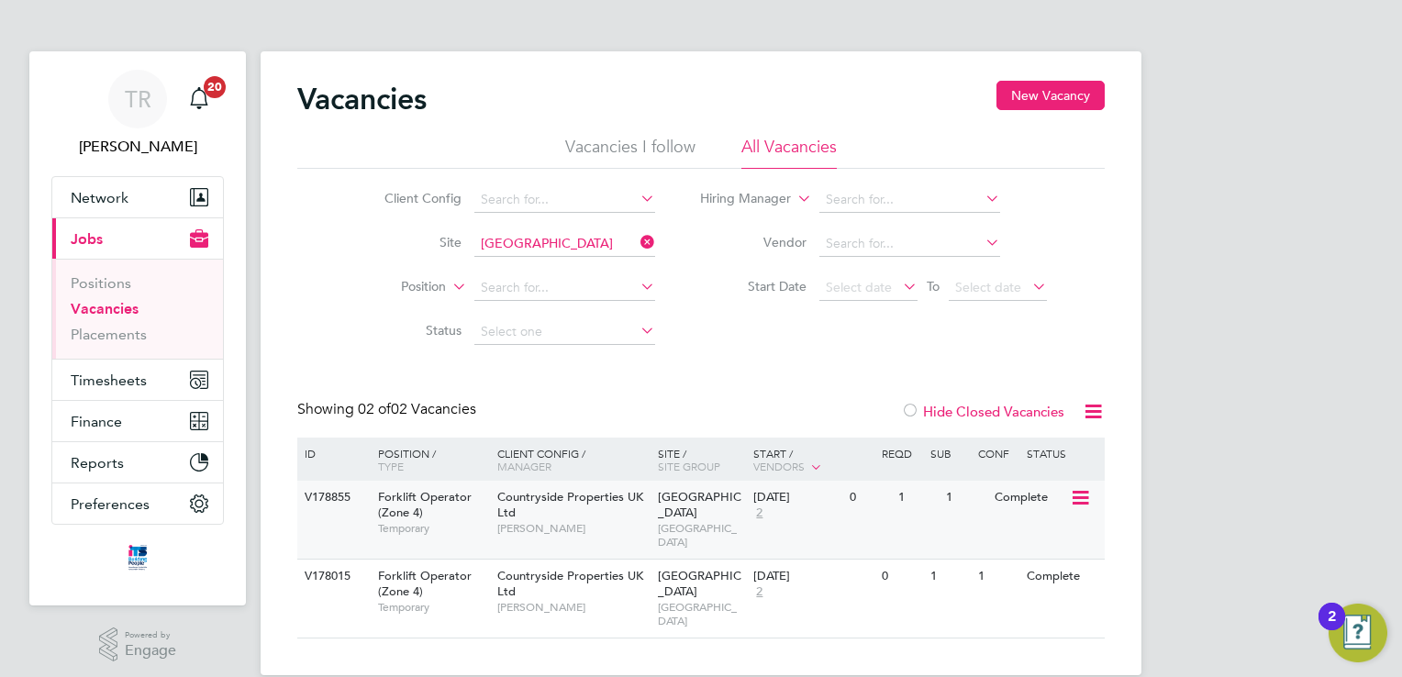
click at [855, 504] on div "0" at bounding box center [869, 498] width 48 height 34
